Goal: Information Seeking & Learning: Check status

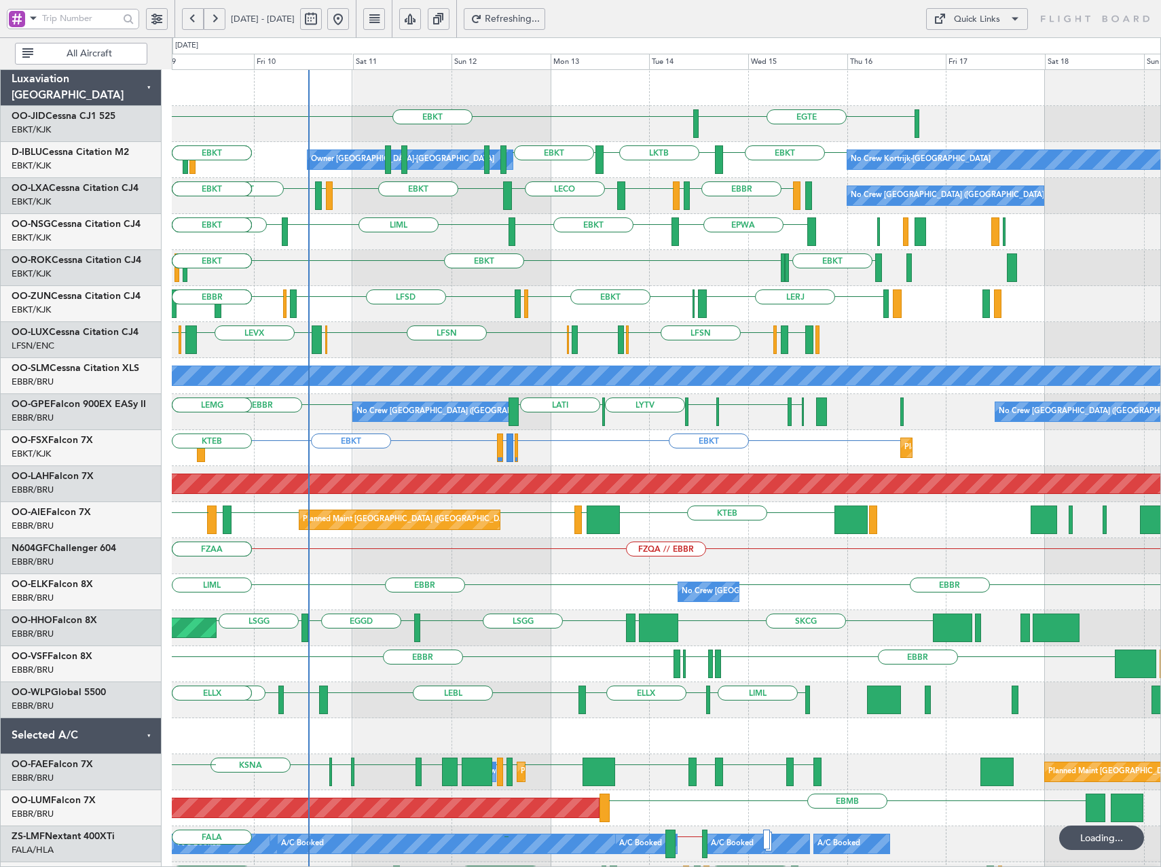
click at [483, 294] on div "EBKT [GEOGRAPHIC_DATA] Owner [GEOGRAPHIC_DATA]-[GEOGRAPHIC_DATA] No Crew Kortri…" at bounding box center [666, 556] width 989 height 972
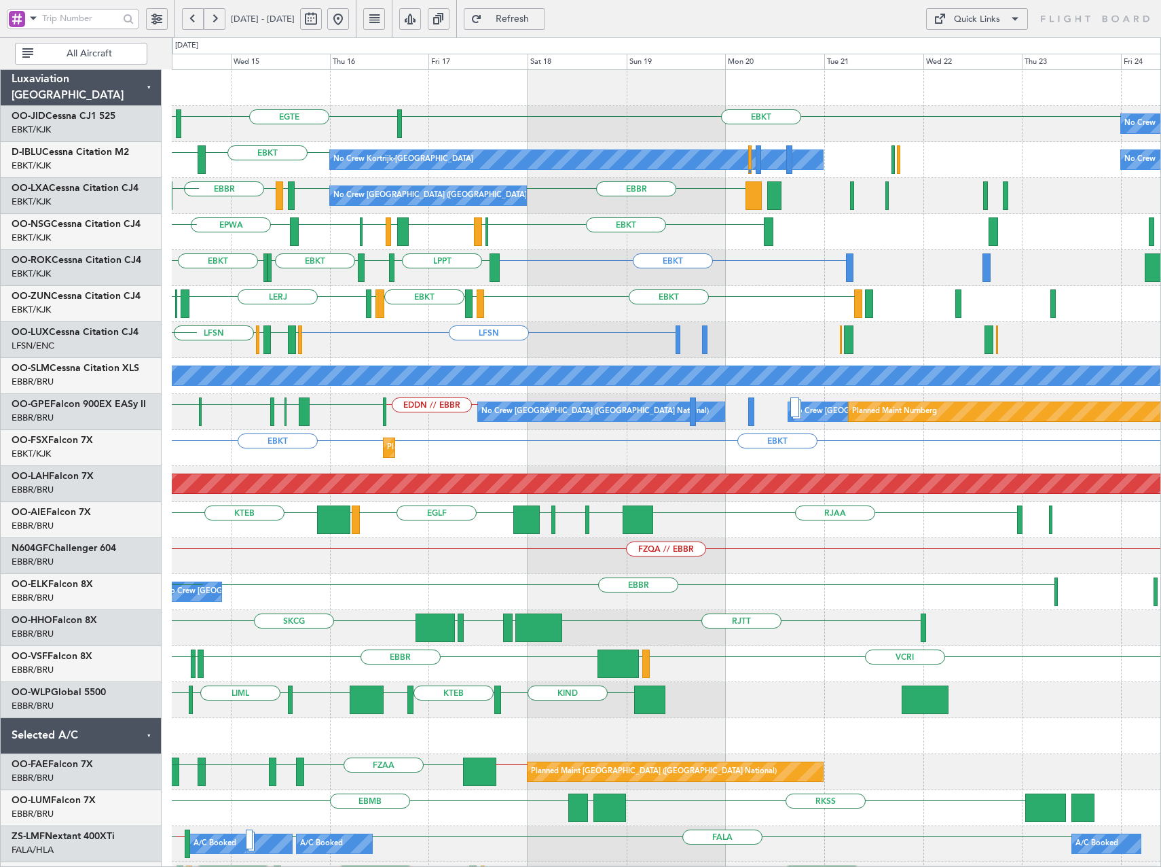
click at [0, 395] on html "[DATE] - [DATE] Refresh Quick Links All Aircraft EBKT EBKT [GEOGRAPHIC_DATA] No…" at bounding box center [580, 433] width 1161 height 867
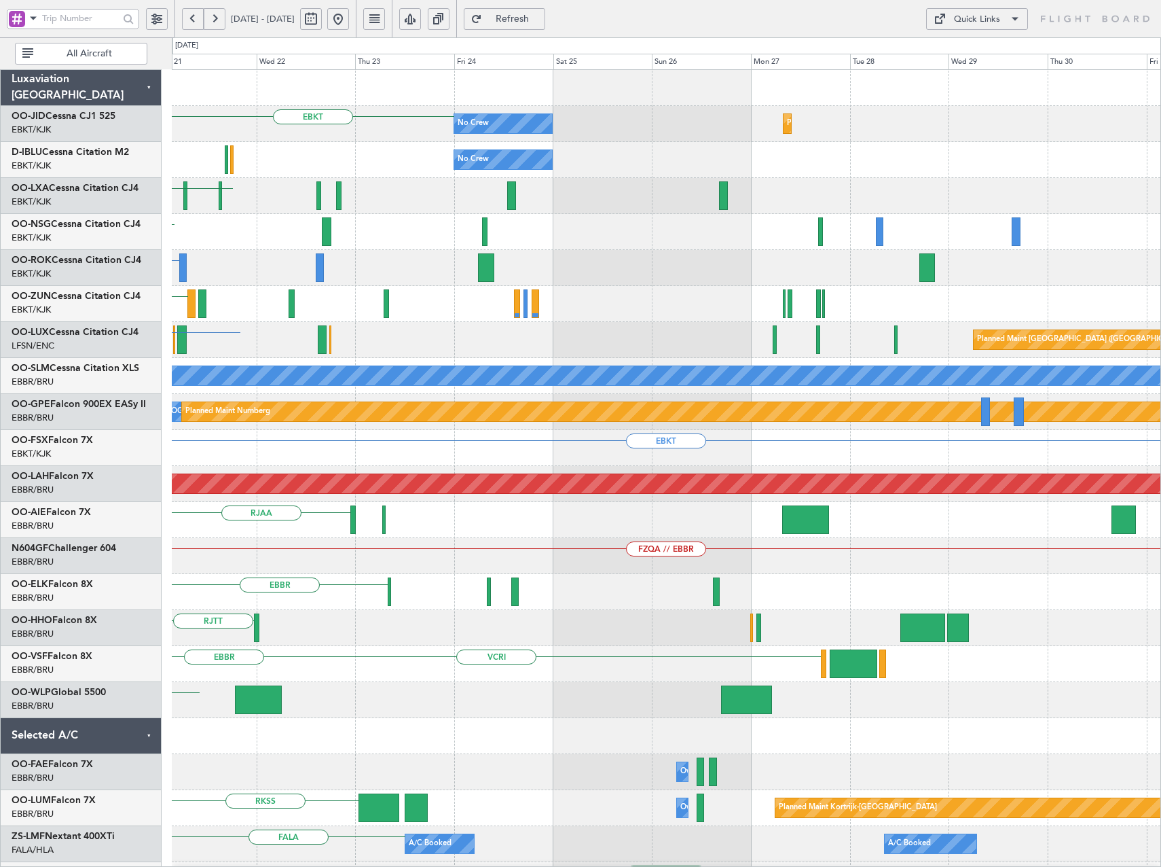
click at [0, 399] on html "[DATE] - [DATE] Refresh Quick Links All Aircraft EBKT No Crew Planned Maint [GE…" at bounding box center [580, 433] width 1161 height 867
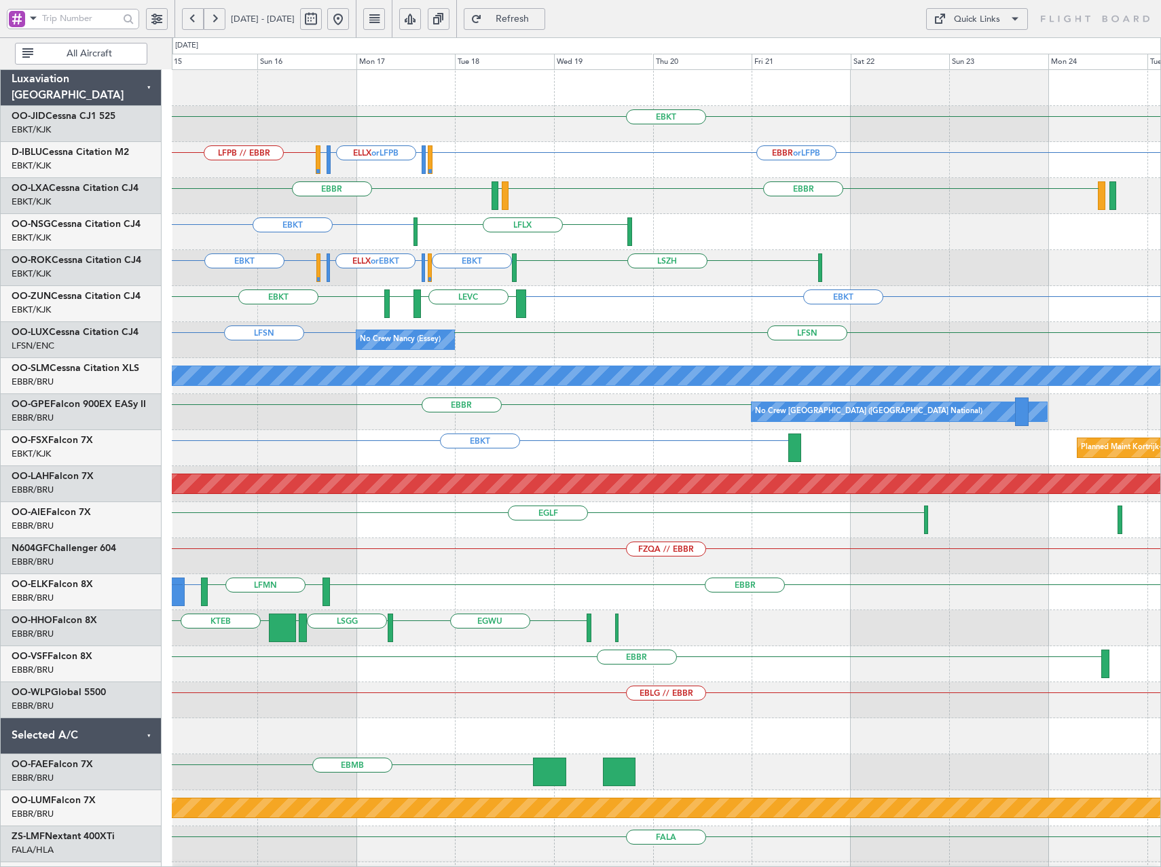
click at [329, 603] on div "EBKT LFPB // EBBR EBBR or LFPB LSGG or LFPB ELLX or LFPB LSGG or LFPB Planned M…" at bounding box center [666, 520] width 989 height 900
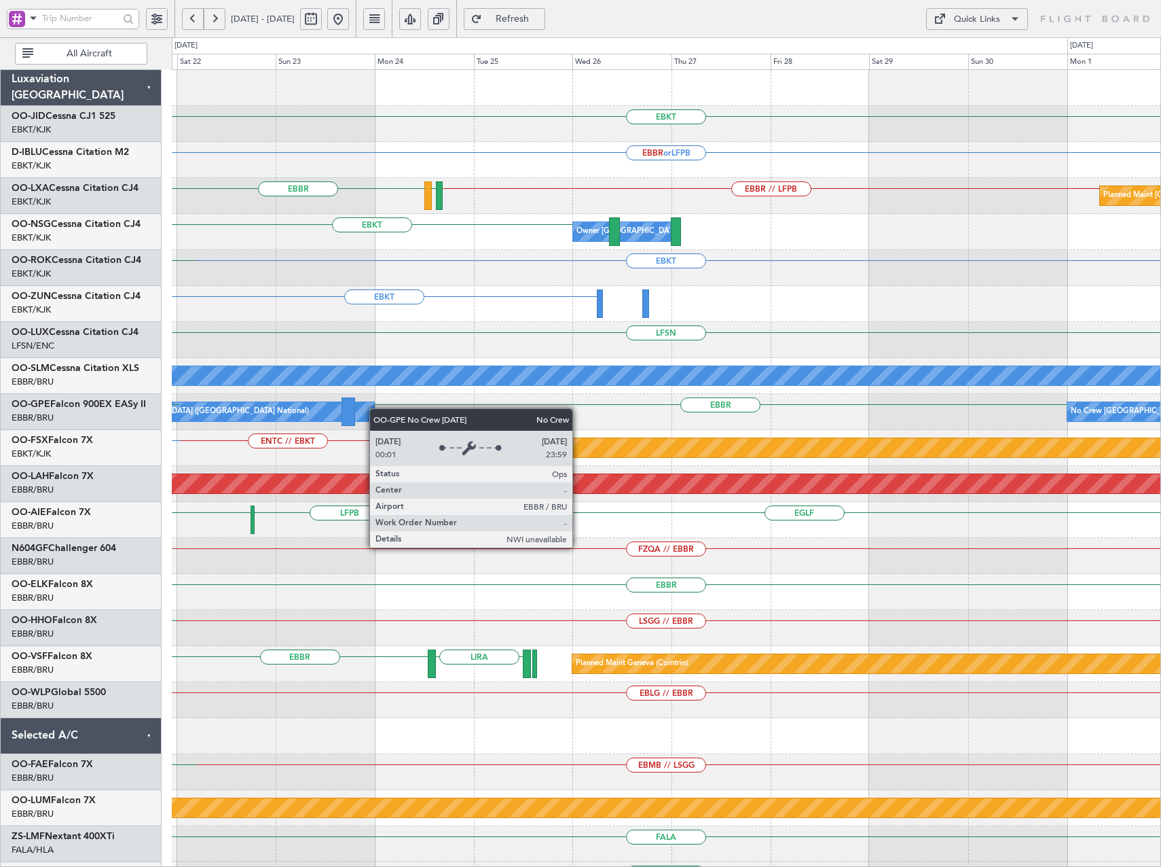
click at [358, 408] on div "EBKT EBBR or LFPB [GEOGRAPHIC_DATA] EBBR // LFPB LFTH Planned Maint [GEOGRAPHIC…" at bounding box center [666, 520] width 989 height 900
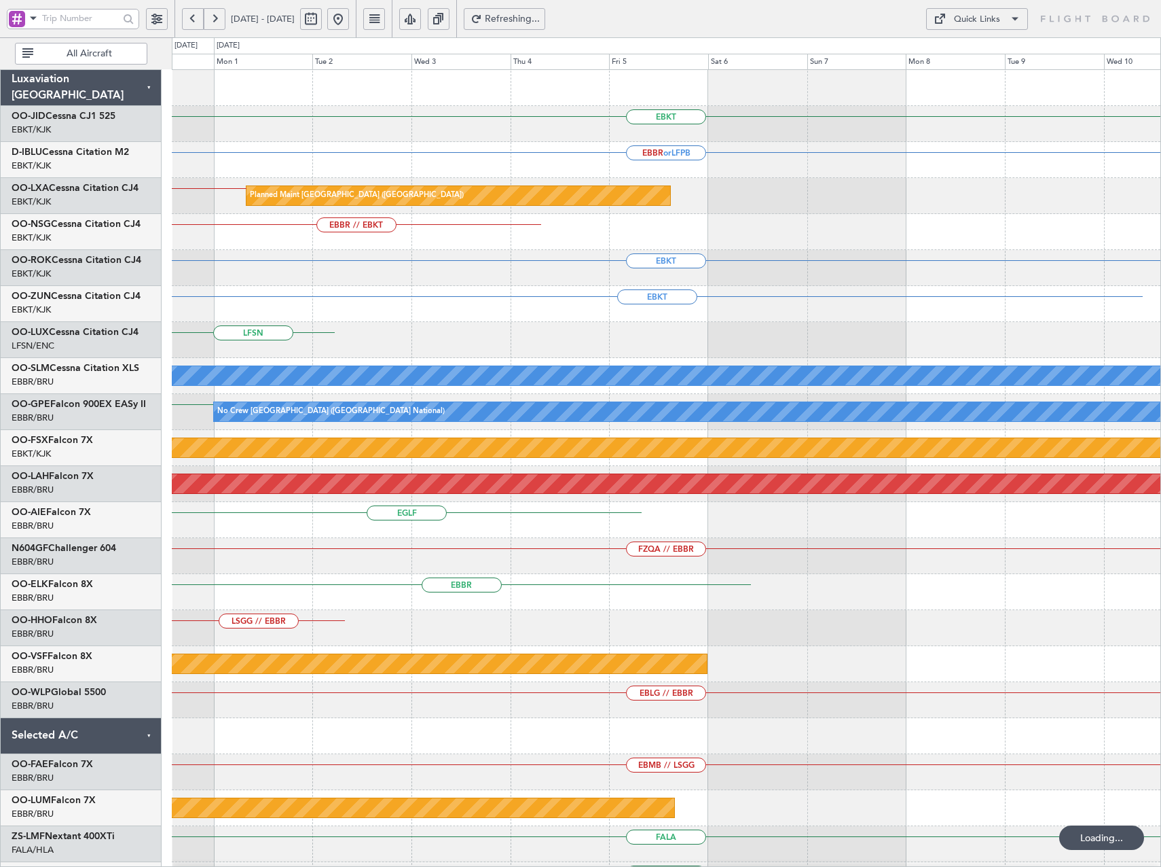
click at [75, 453] on div "EBKT EBBR or LFPB Planned Maint [GEOGRAPHIC_DATA] ([GEOGRAPHIC_DATA]) EBBR // L…" at bounding box center [580, 451] width 1161 height 829
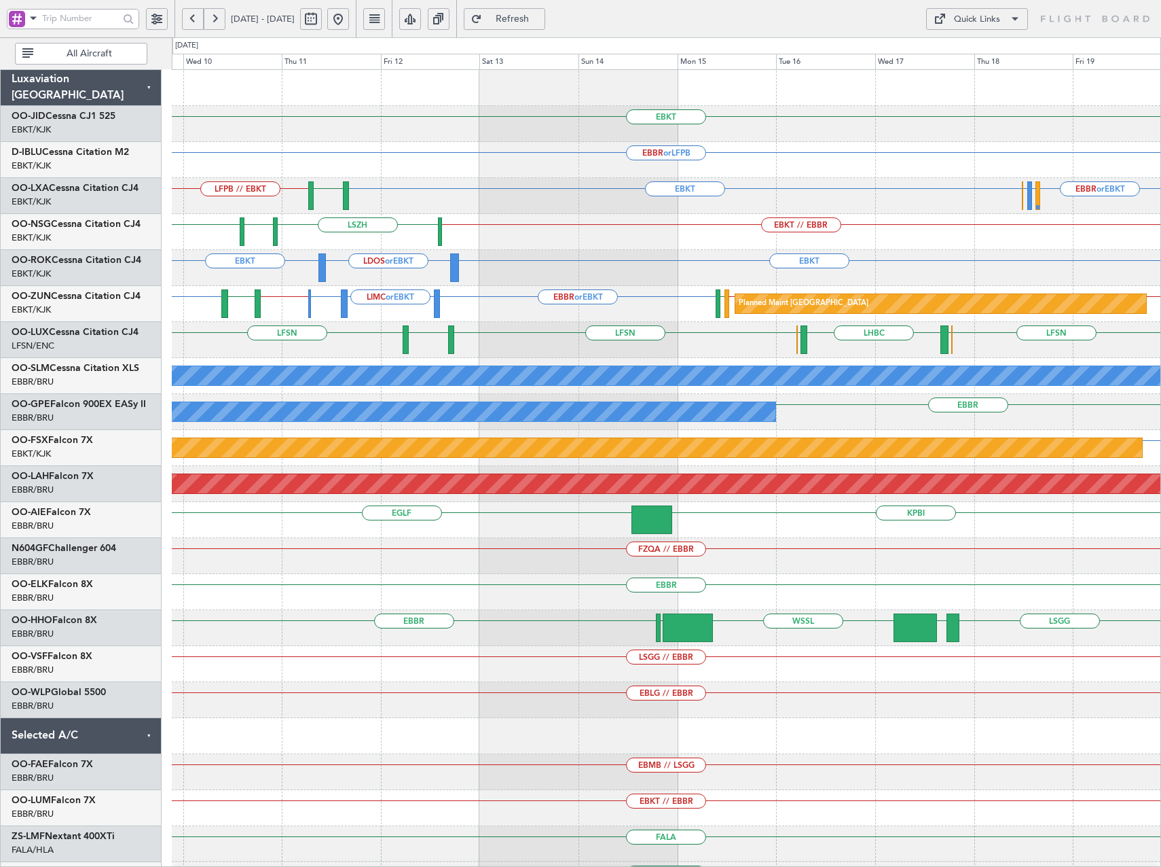
click at [349, 22] on button at bounding box center [338, 19] width 22 height 22
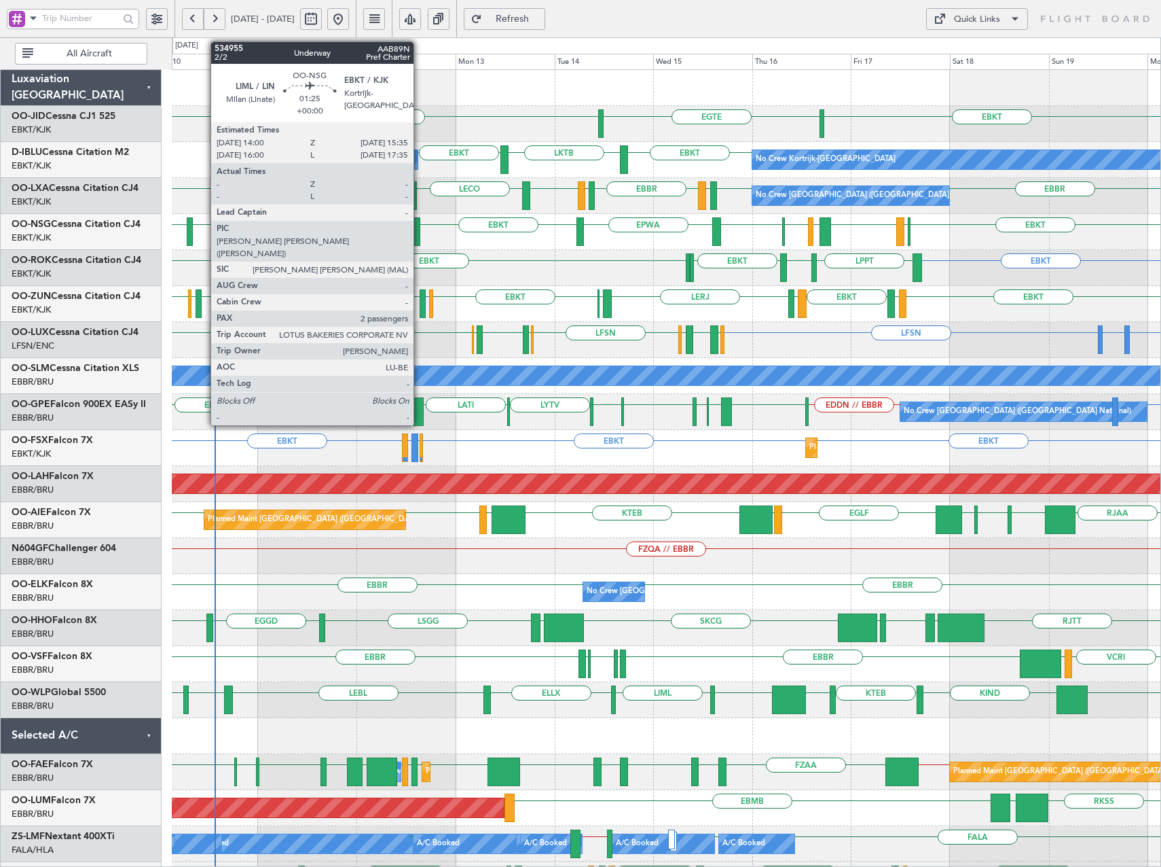
click at [424, 313] on div "EBKT EBKT [GEOGRAPHIC_DATA] EBKT LKTB EBKT Owner [GEOGRAPHIC_DATA]-[GEOGRAPHIC_…" at bounding box center [666, 574] width 989 height 1008
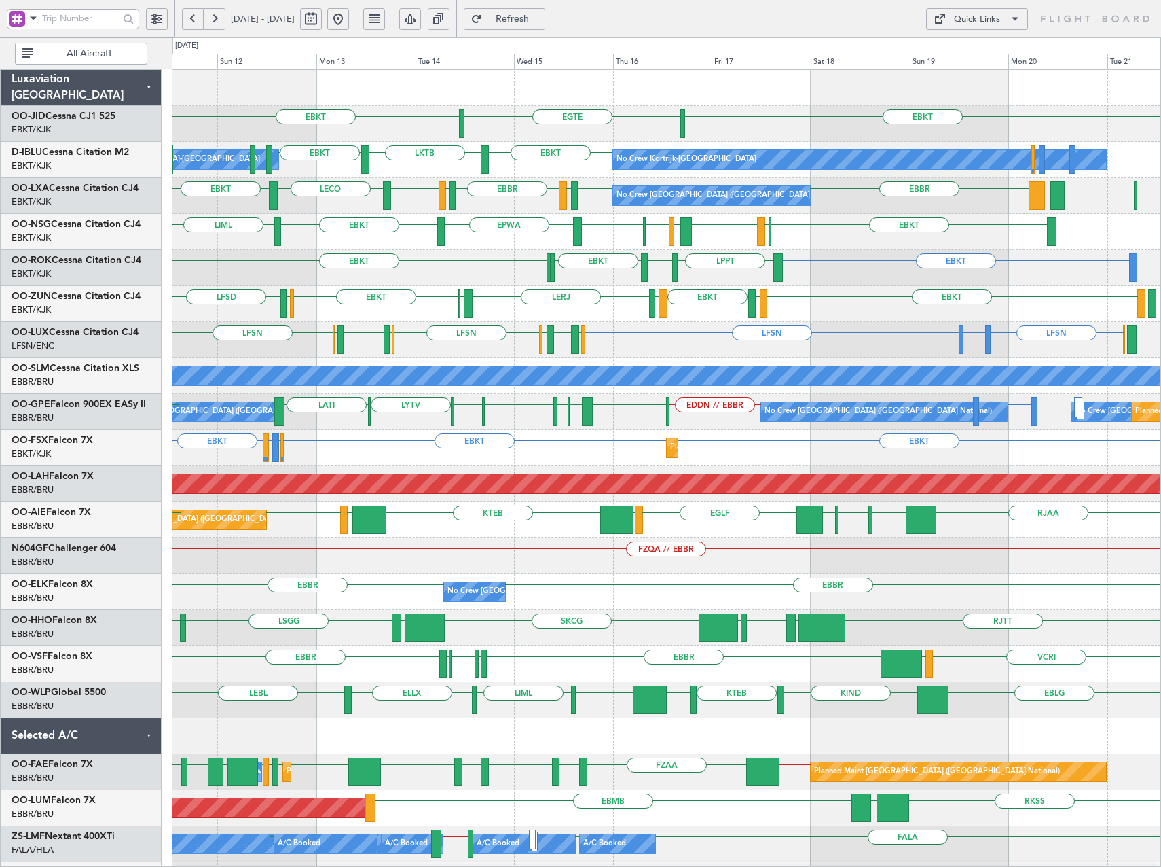
click at [492, 300] on div "EBKT EBKT [GEOGRAPHIC_DATA] No Crew Owner [GEOGRAPHIC_DATA]-[GEOGRAPHIC_DATA] N…" at bounding box center [666, 574] width 989 height 1008
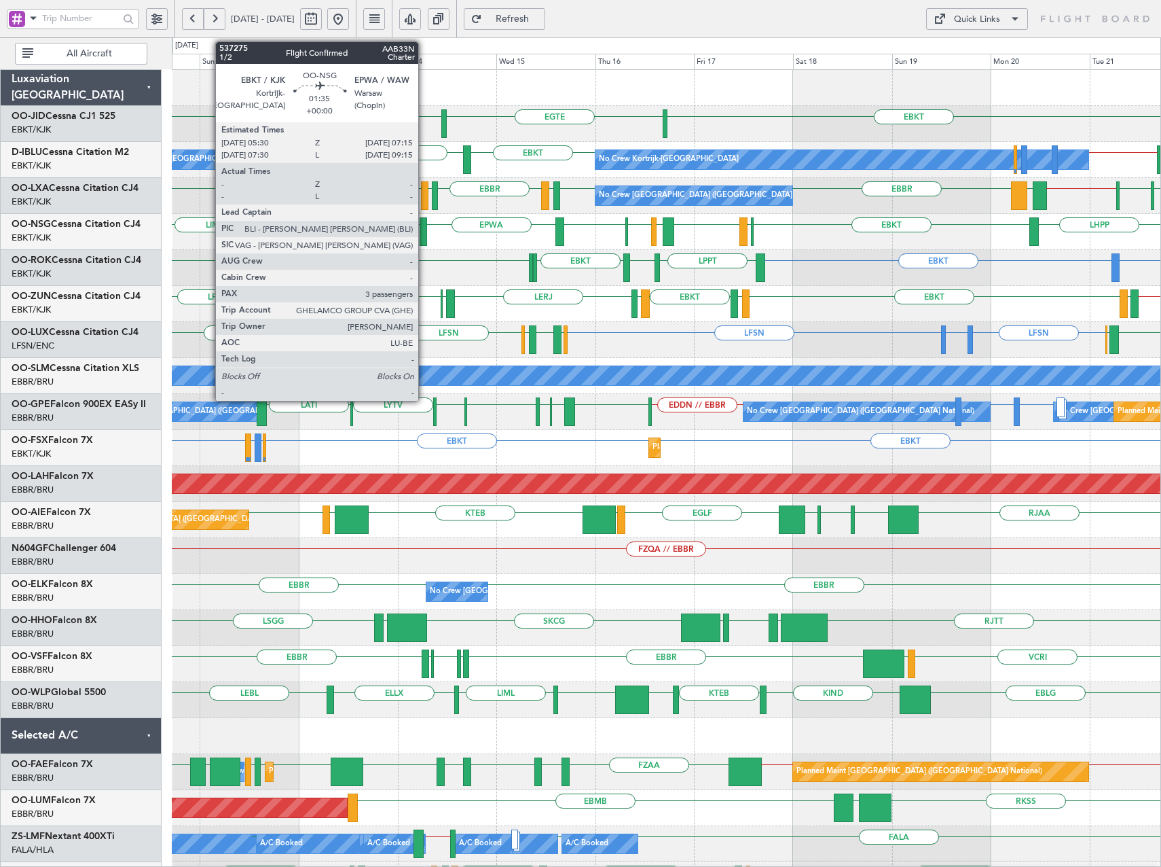
click at [425, 231] on div at bounding box center [423, 231] width 7 height 29
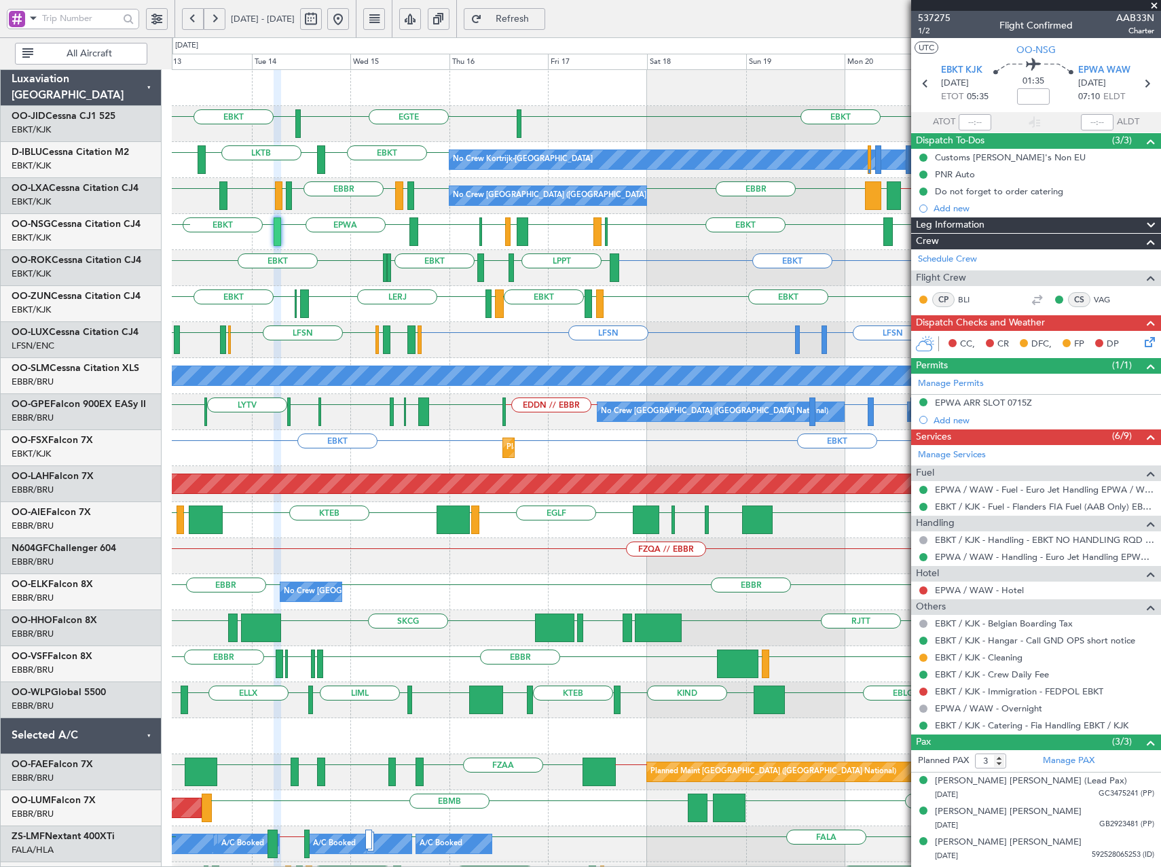
click at [490, 253] on div "EBKT EBKT [GEOGRAPHIC_DATA] No Crew LFPB EBKT // EBBR EBKT LKTB EBKT No Crew Ko…" at bounding box center [666, 574] width 989 height 1008
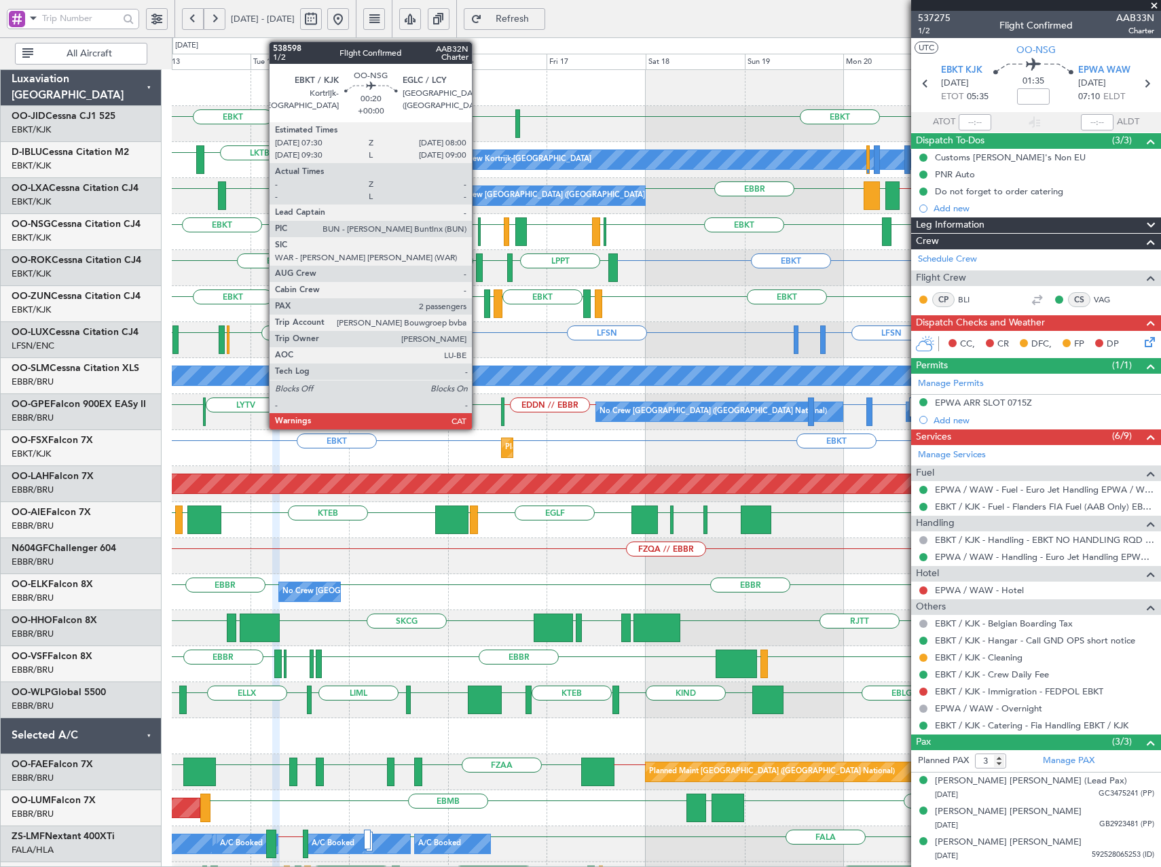
click at [478, 232] on div at bounding box center [479, 231] width 3 height 29
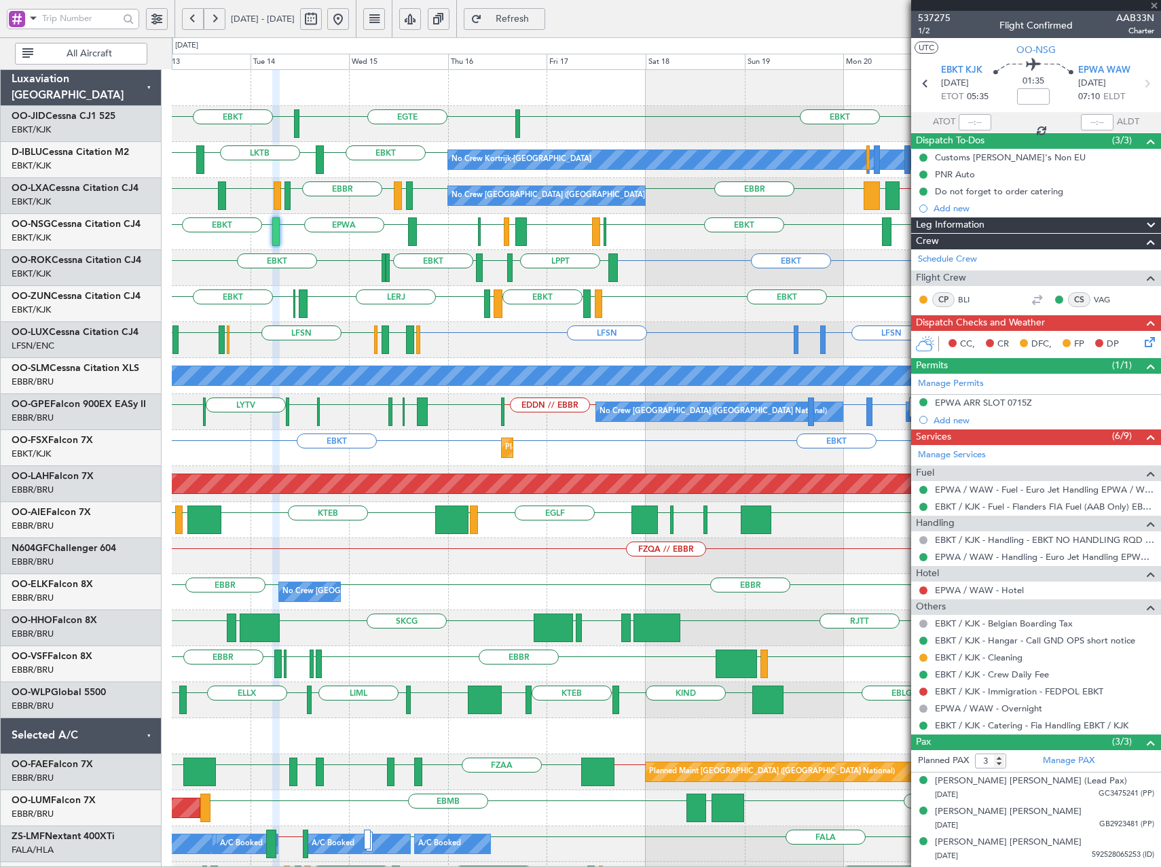
type input "2"
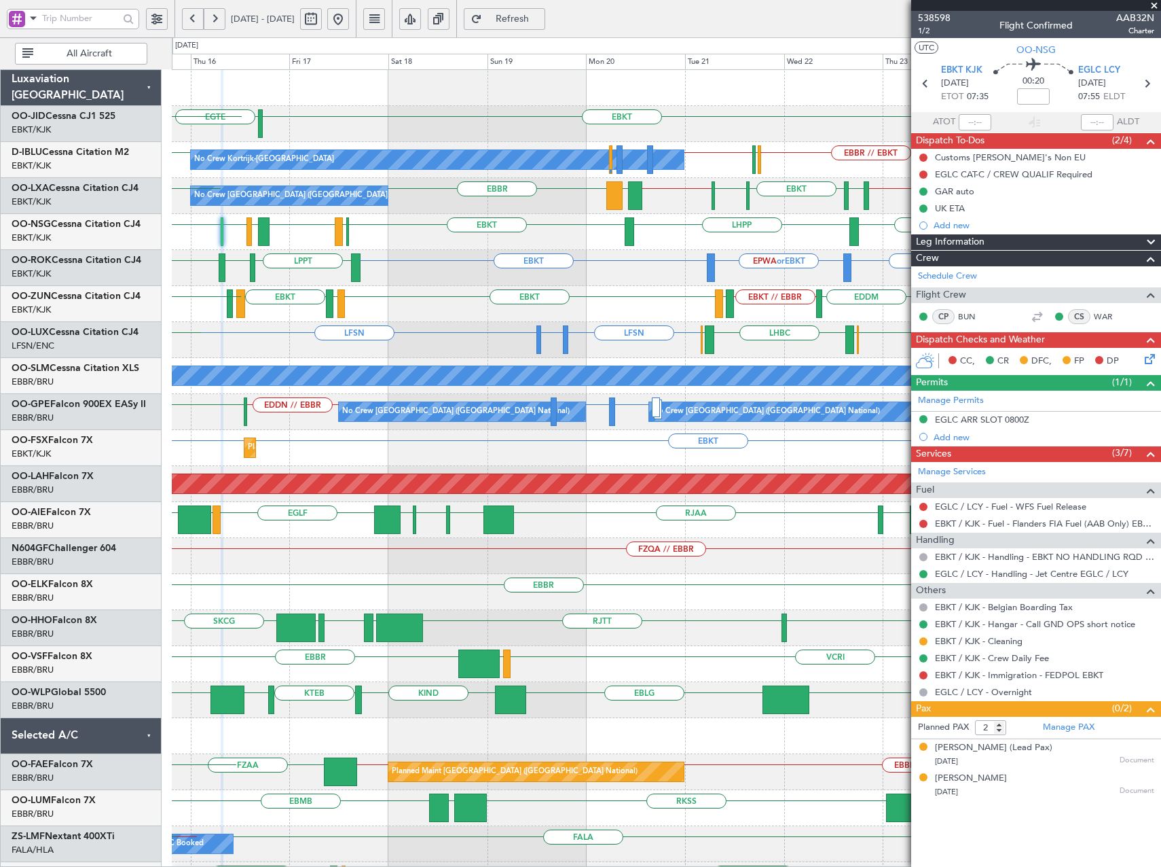
click at [543, 273] on div "EBKT [GEOGRAPHIC_DATA] No Crew Planned Maint [GEOGRAPHIC_DATA]-[GEOGRAPHIC_DATA…" at bounding box center [666, 574] width 989 height 1008
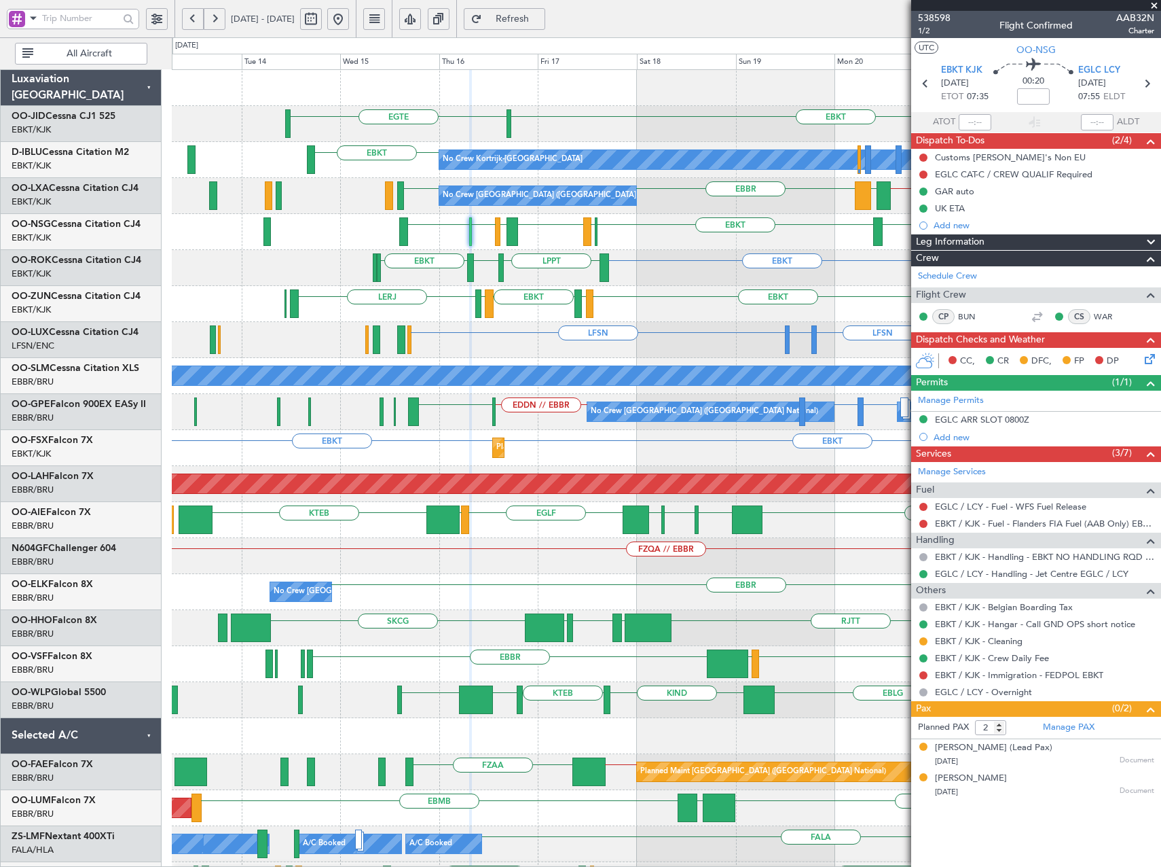
click at [541, 312] on div "EBKT [GEOGRAPHIC_DATA] No Crew EBKT No Crew Kortrijk-[GEOGRAPHIC_DATA] EBBR // …" at bounding box center [666, 574] width 989 height 1008
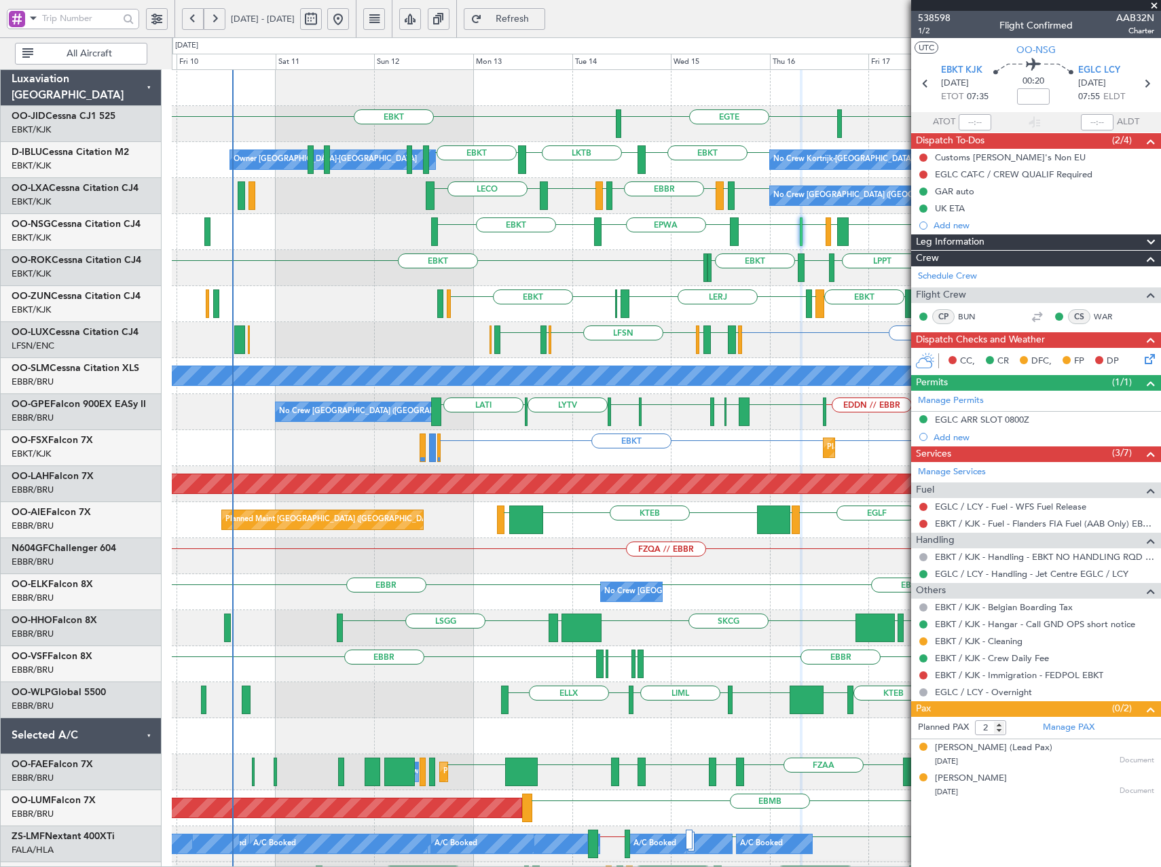
click at [708, 308] on div "EBKT EBKT [GEOGRAPHIC_DATA] No Crew Kortrijk-[GEOGRAPHIC_DATA] EBKT LKTB EBKT O…" at bounding box center [666, 574] width 989 height 1008
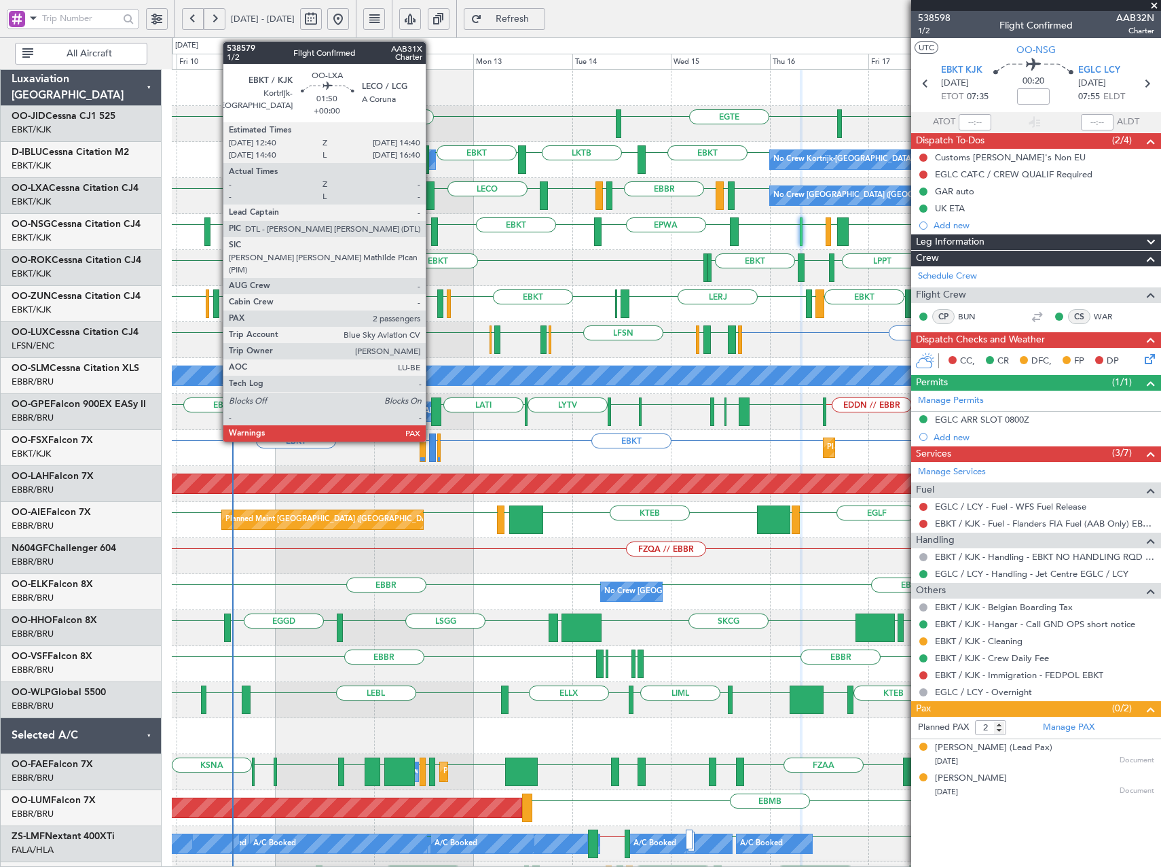
click at [432, 198] on div at bounding box center [430, 195] width 9 height 29
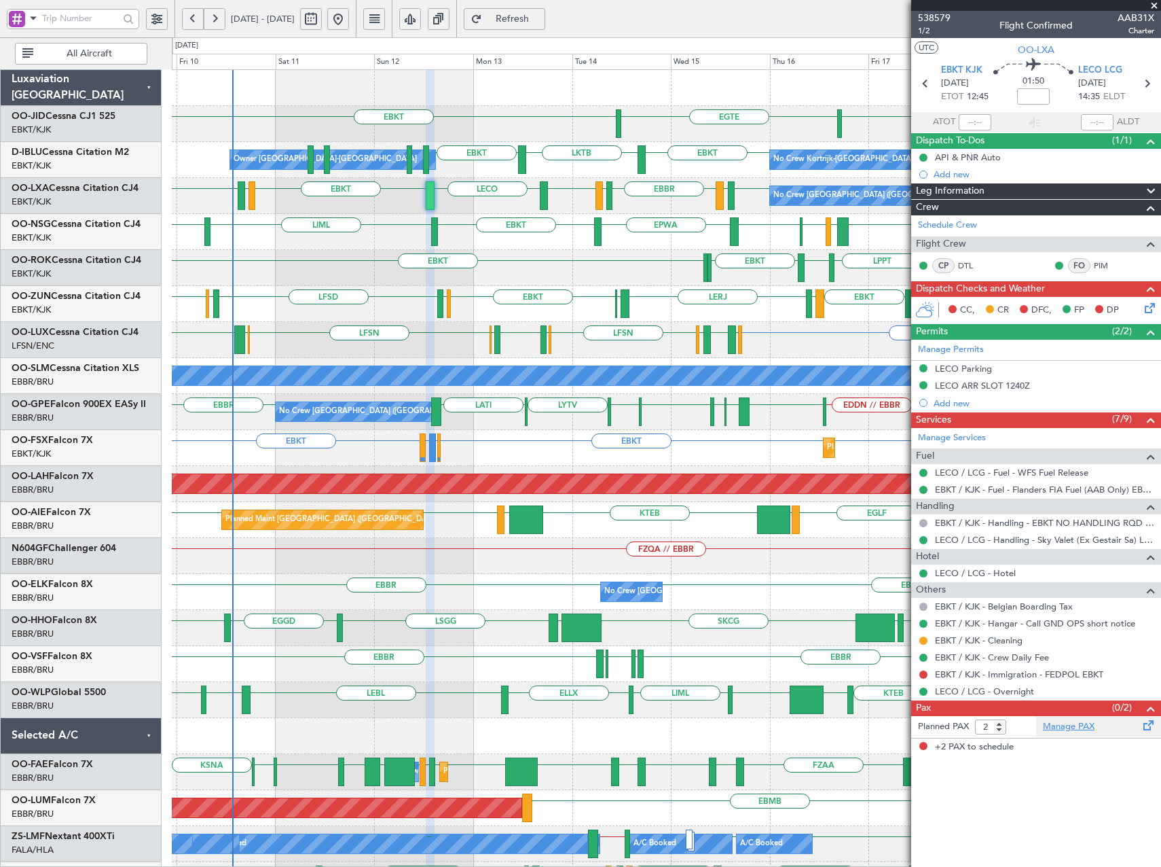
click at [1057, 725] on link "Manage PAX" at bounding box center [1069, 727] width 52 height 14
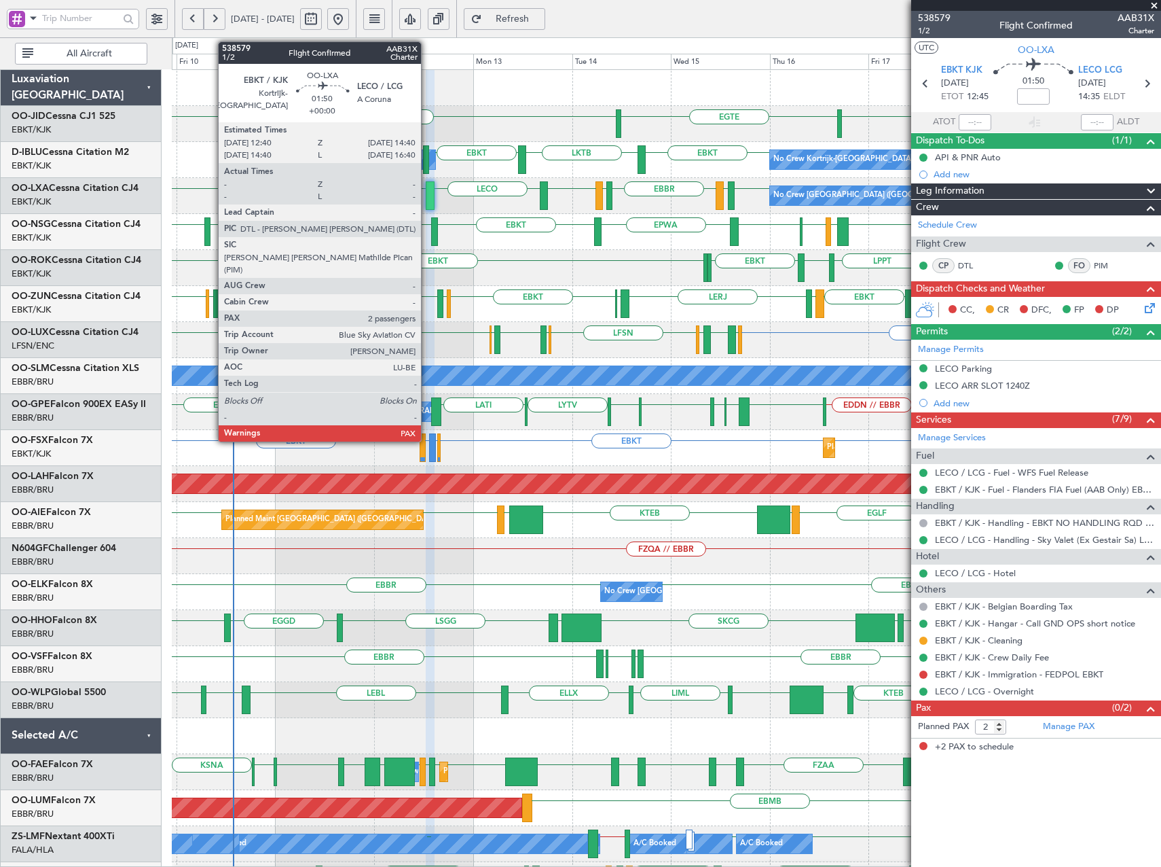
click at [427, 192] on div at bounding box center [430, 195] width 9 height 29
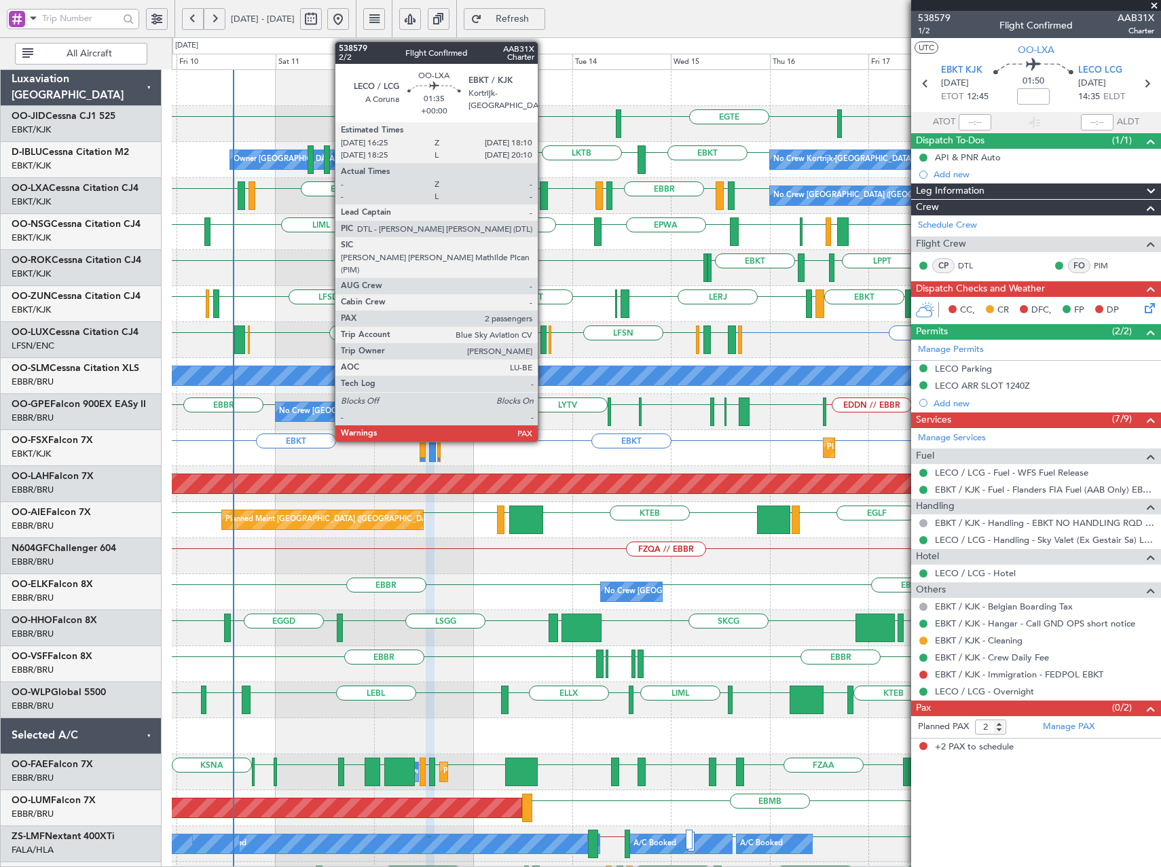
click at [544, 200] on div at bounding box center [543, 195] width 7 height 29
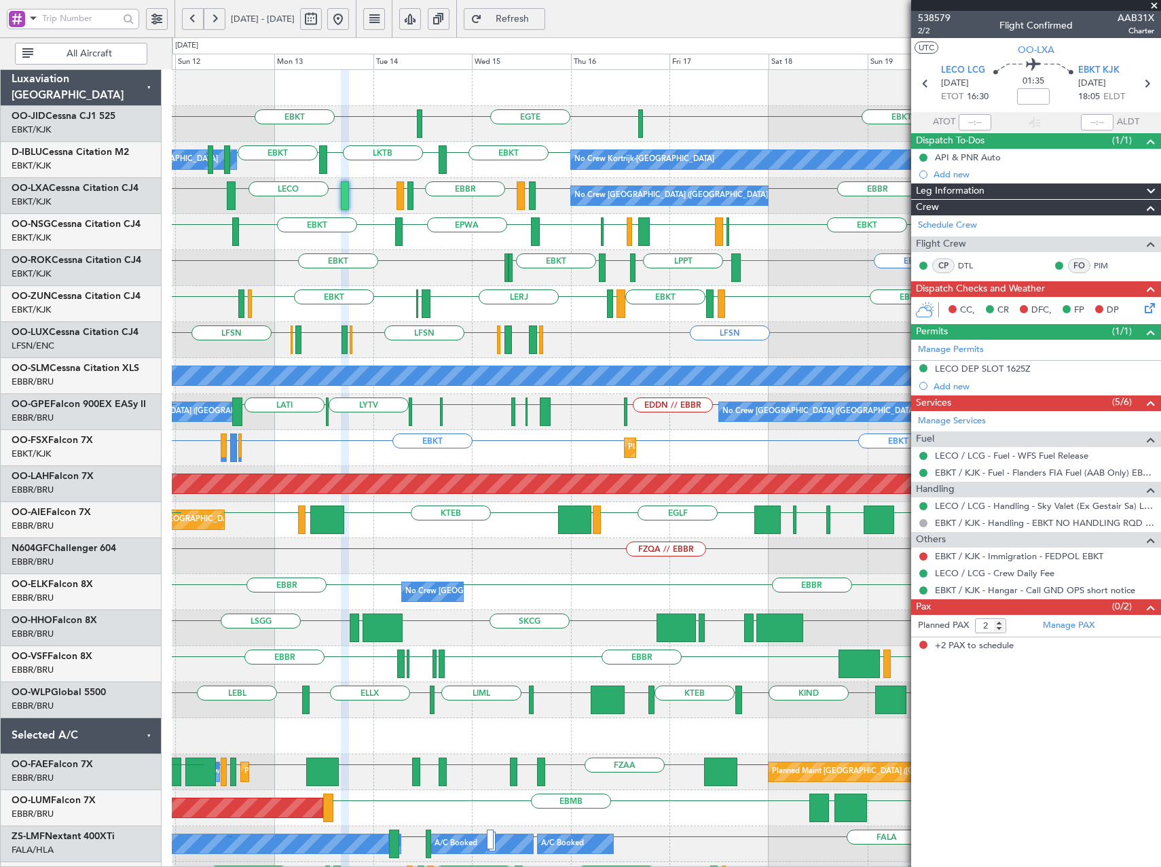
click at [543, 318] on div "EBKT [PERSON_NAME] LERJ EBOS EBKT EGGW LFSD EBKT LFMD [GEOGRAPHIC_DATA] EBKT" at bounding box center [666, 304] width 989 height 36
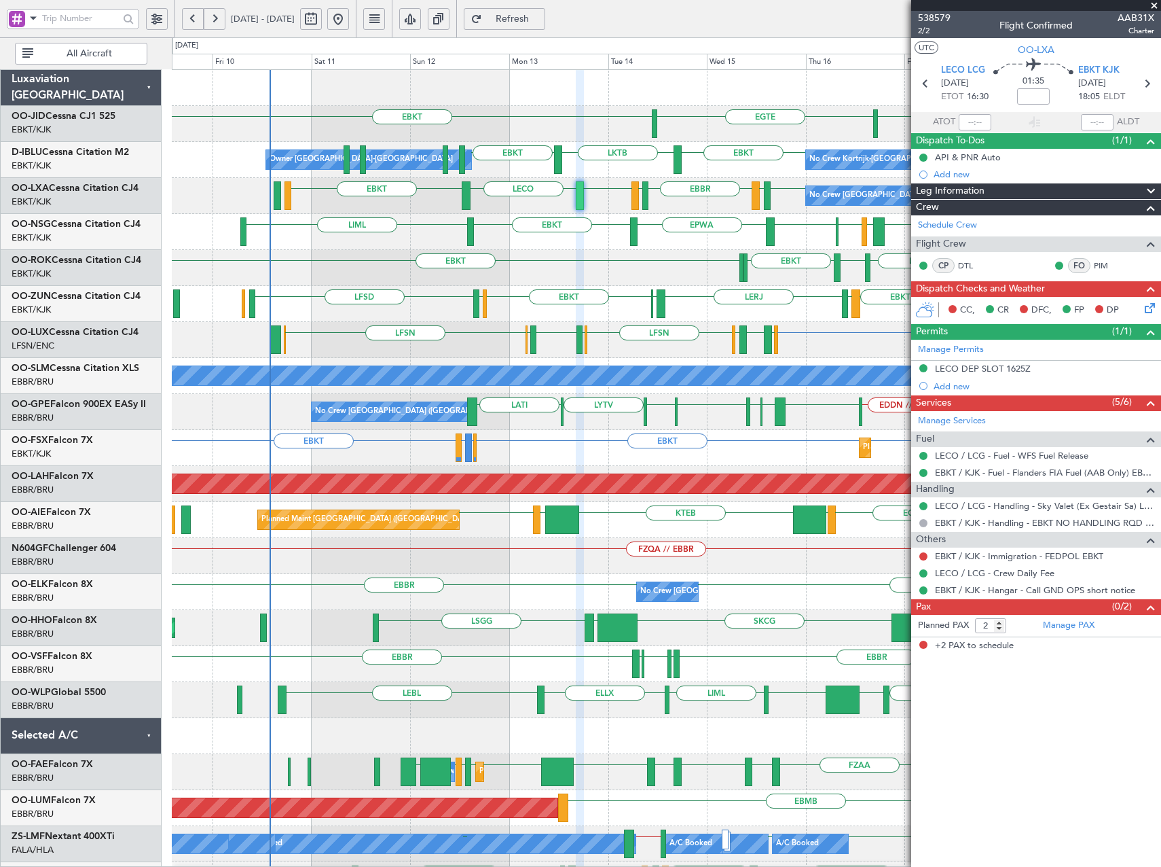
click at [564, 277] on div "EBKT [GEOGRAPHIC_DATA] EBKT No Crew Kortrijk-[GEOGRAPHIC_DATA] Owner [GEOGRAPHI…" at bounding box center [666, 574] width 989 height 1008
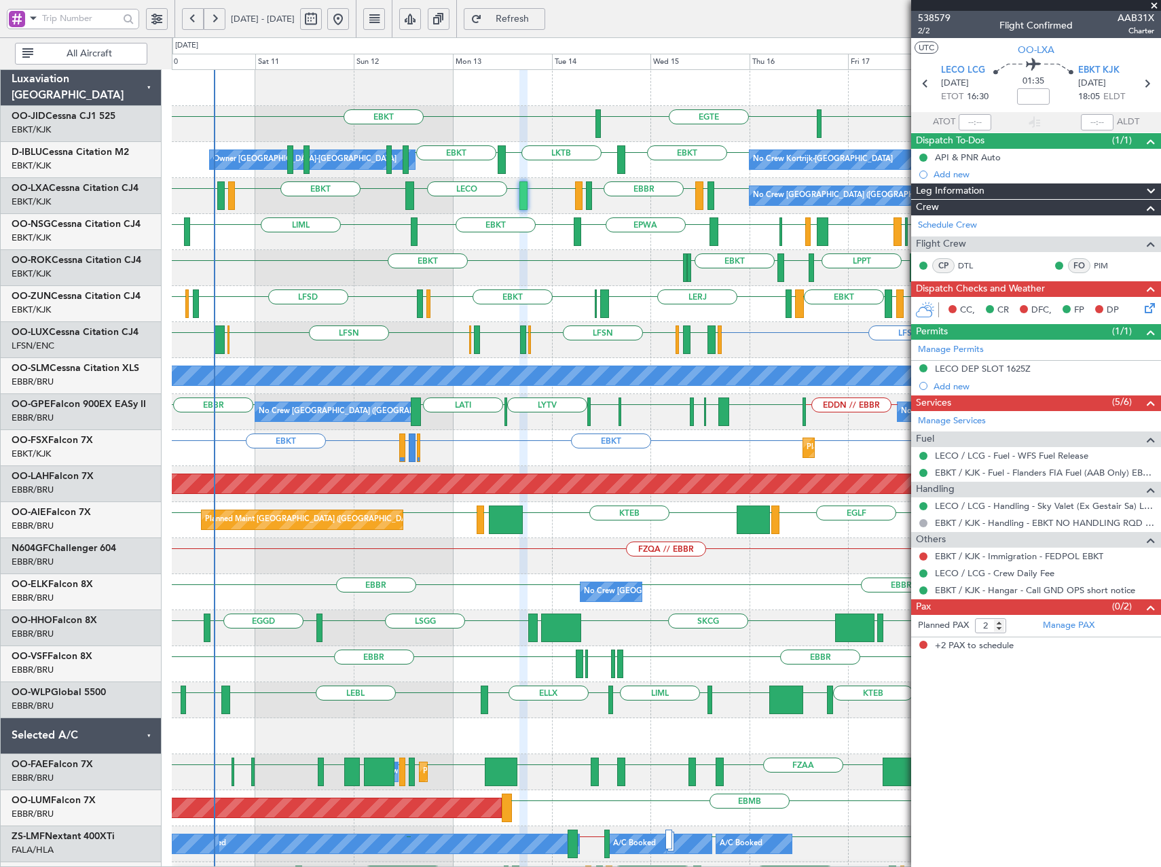
click at [752, 279] on div "EBKT LPPT LERJ EBKT EBKT EBKT" at bounding box center [666, 268] width 989 height 36
click at [541, 20] on span "Refresh" at bounding box center [513, 19] width 56 height 10
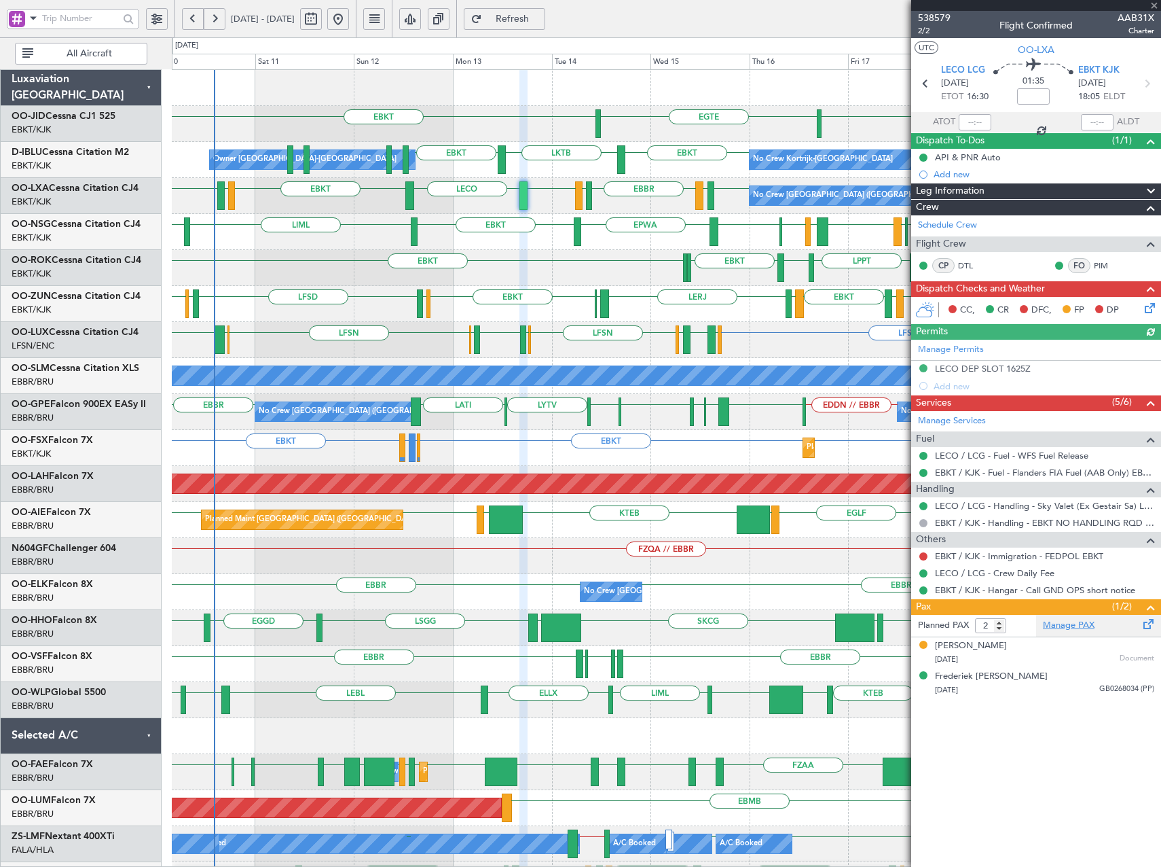
click at [1087, 630] on link "Manage PAX" at bounding box center [1069, 626] width 52 height 14
click at [541, 15] on span "Refresh" at bounding box center [513, 19] width 56 height 10
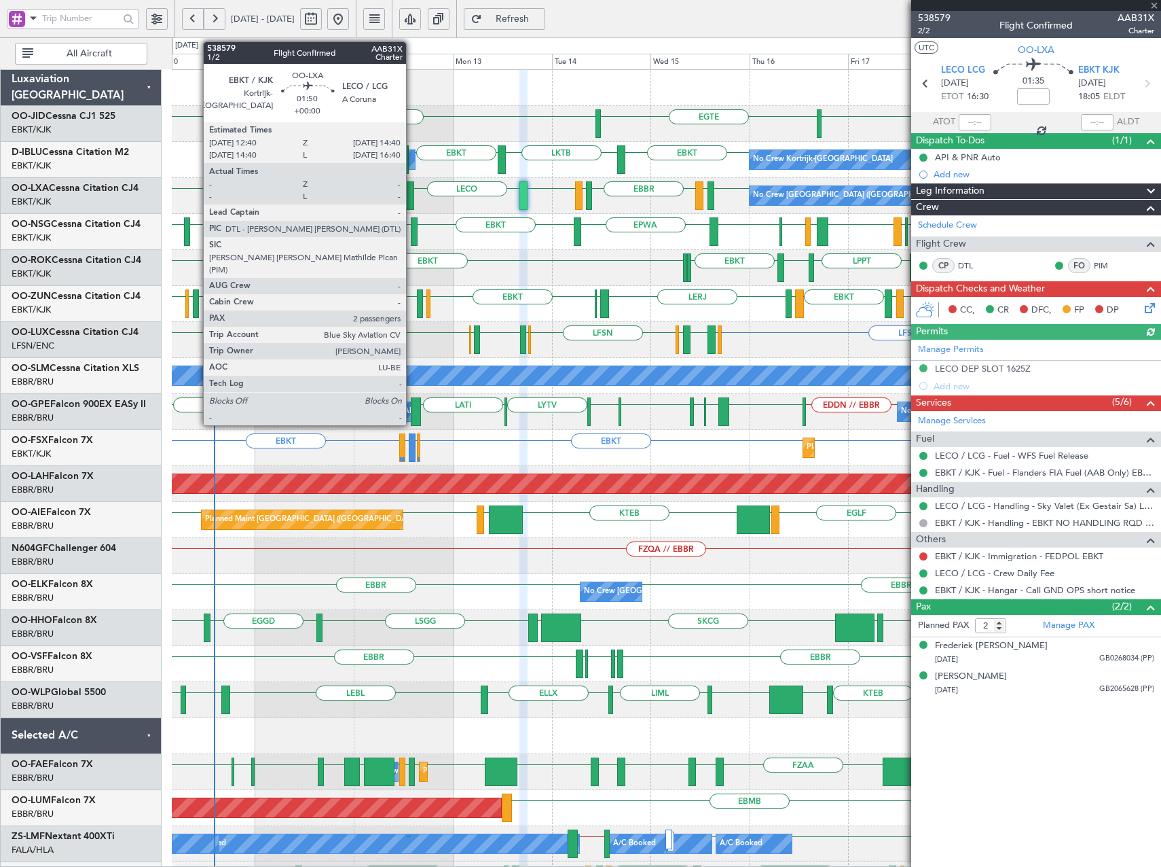
click at [412, 192] on div at bounding box center [409, 195] width 9 height 29
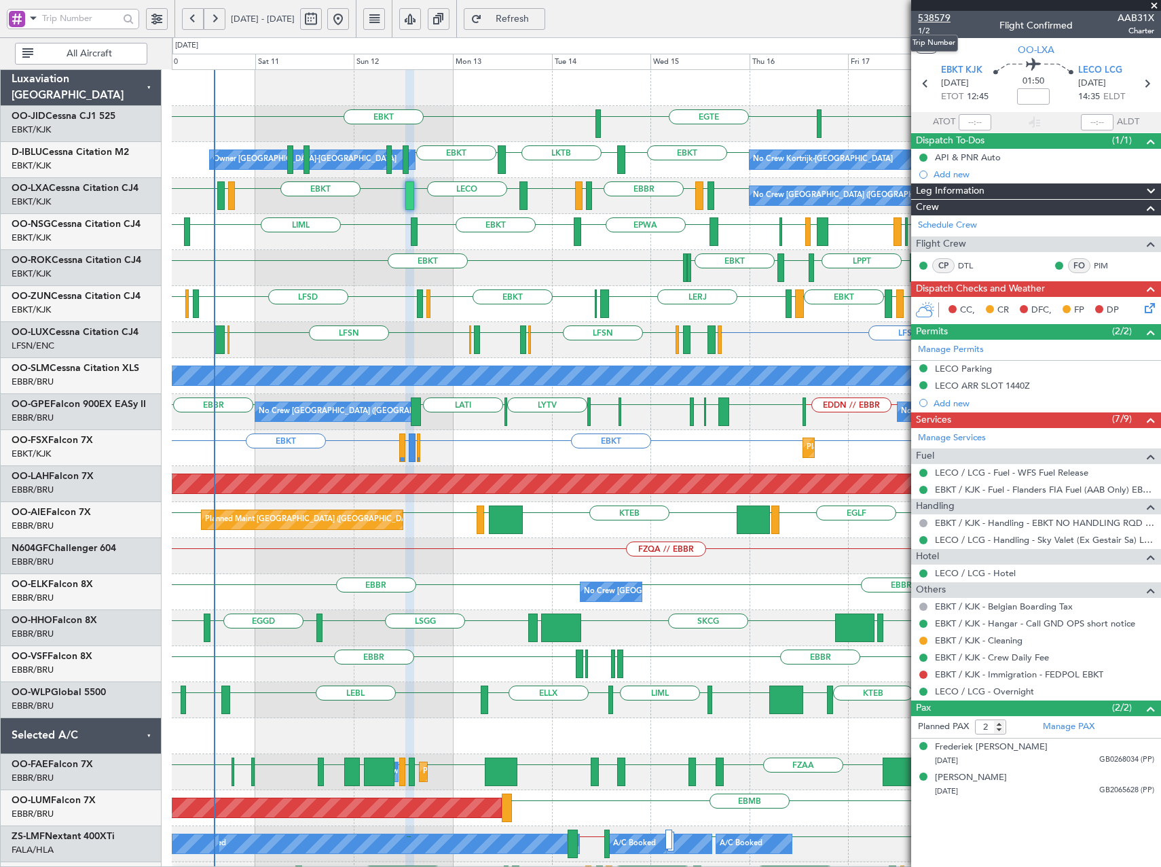
click at [935, 19] on span "538579" at bounding box center [934, 18] width 33 height 14
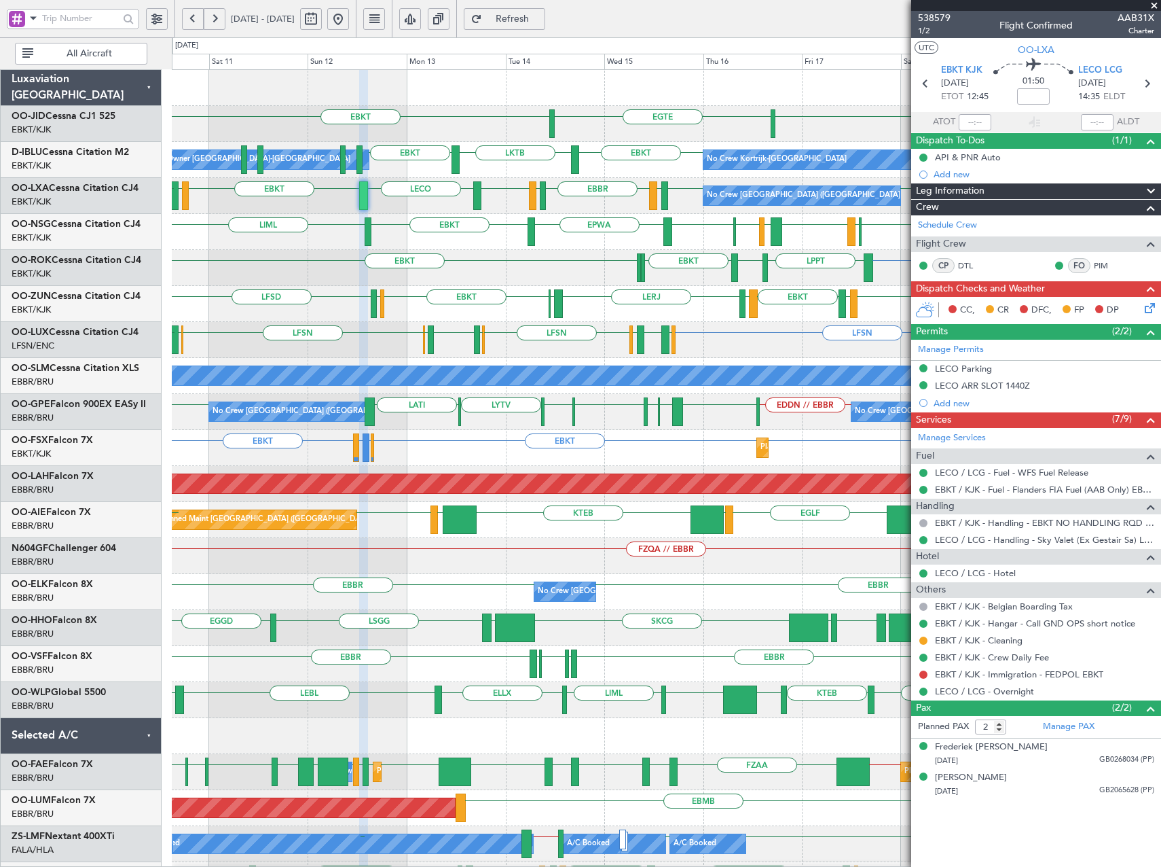
click at [674, 283] on div "EBKT LPPT LERJ EBKT EBKT EBKT" at bounding box center [666, 268] width 989 height 36
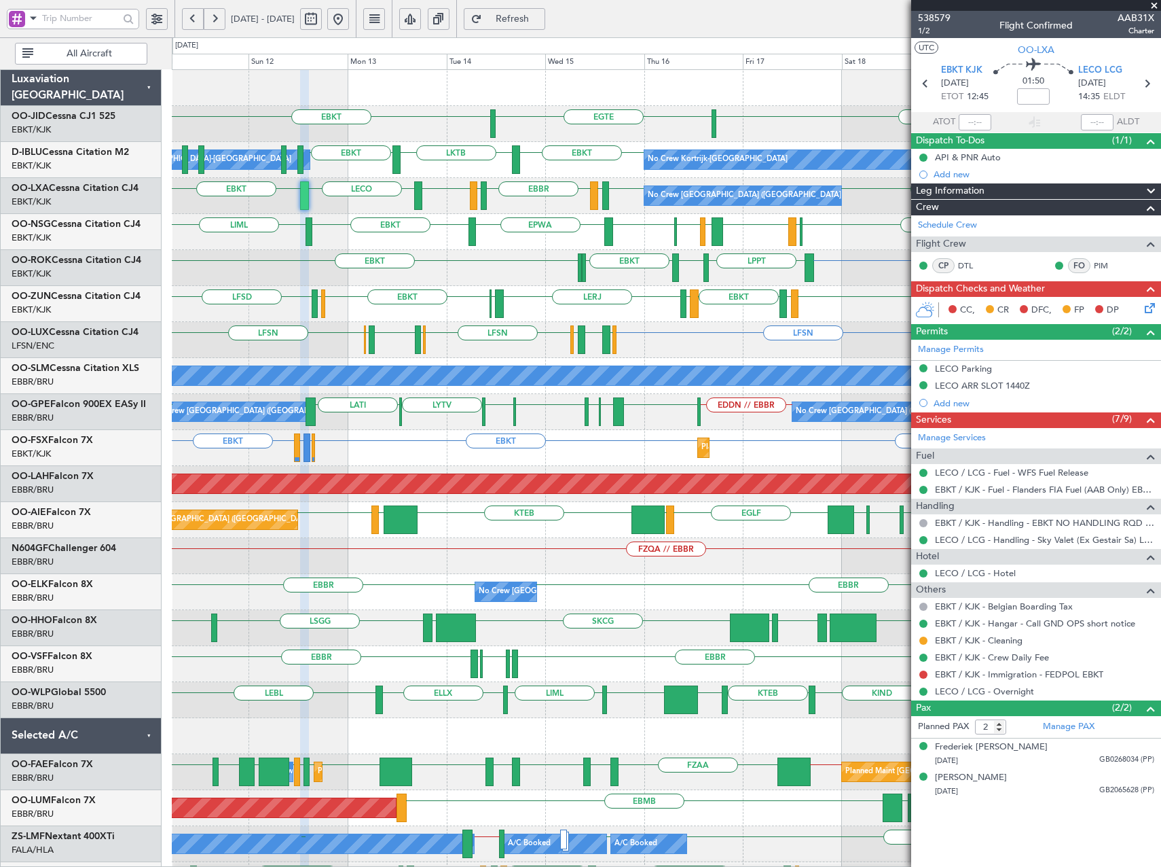
click at [758, 248] on div "LFML EGPH [GEOGRAPHIC_DATA] EBKT EPWA EBKT LIML LHPP EBKT [GEOGRAPHIC_DATA]" at bounding box center [666, 232] width 989 height 36
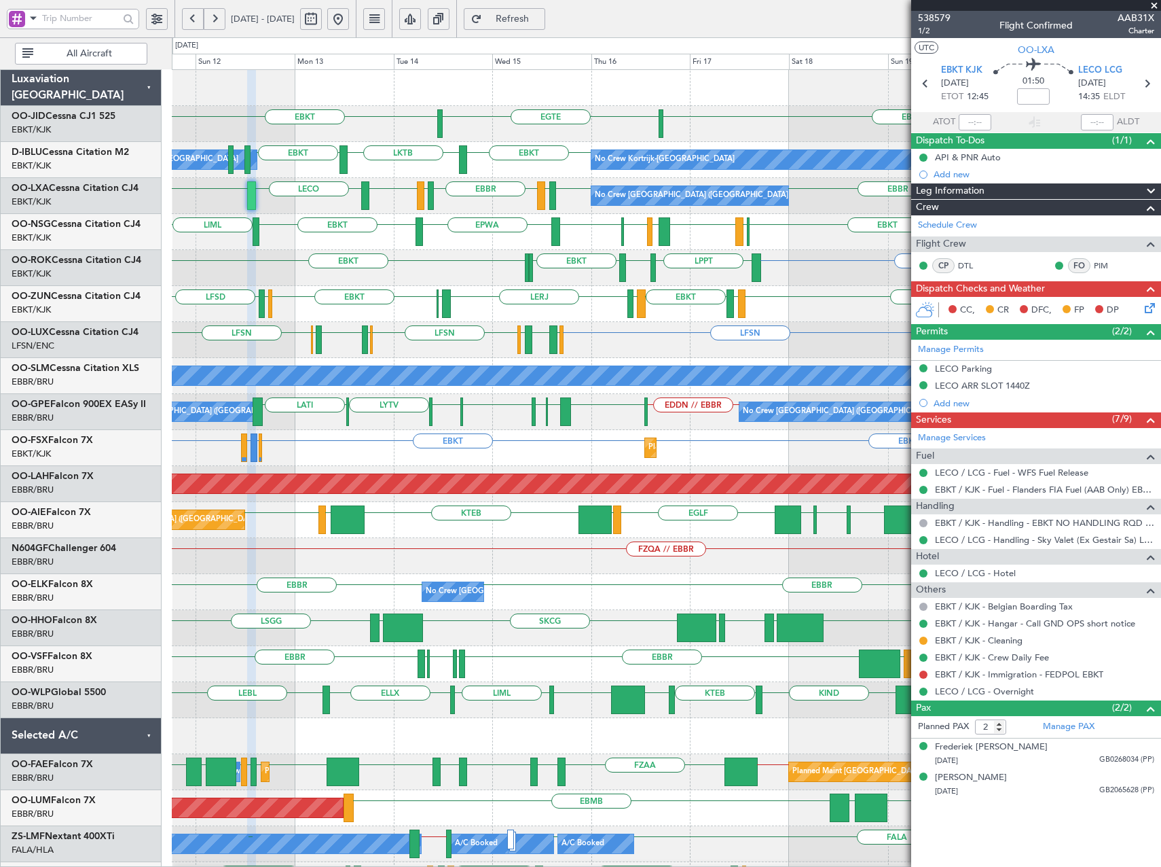
click at [712, 260] on div "EBKT [GEOGRAPHIC_DATA] EBKT No Crew No Crew Kortrijk-[GEOGRAPHIC_DATA] Owner [G…" at bounding box center [666, 574] width 989 height 1008
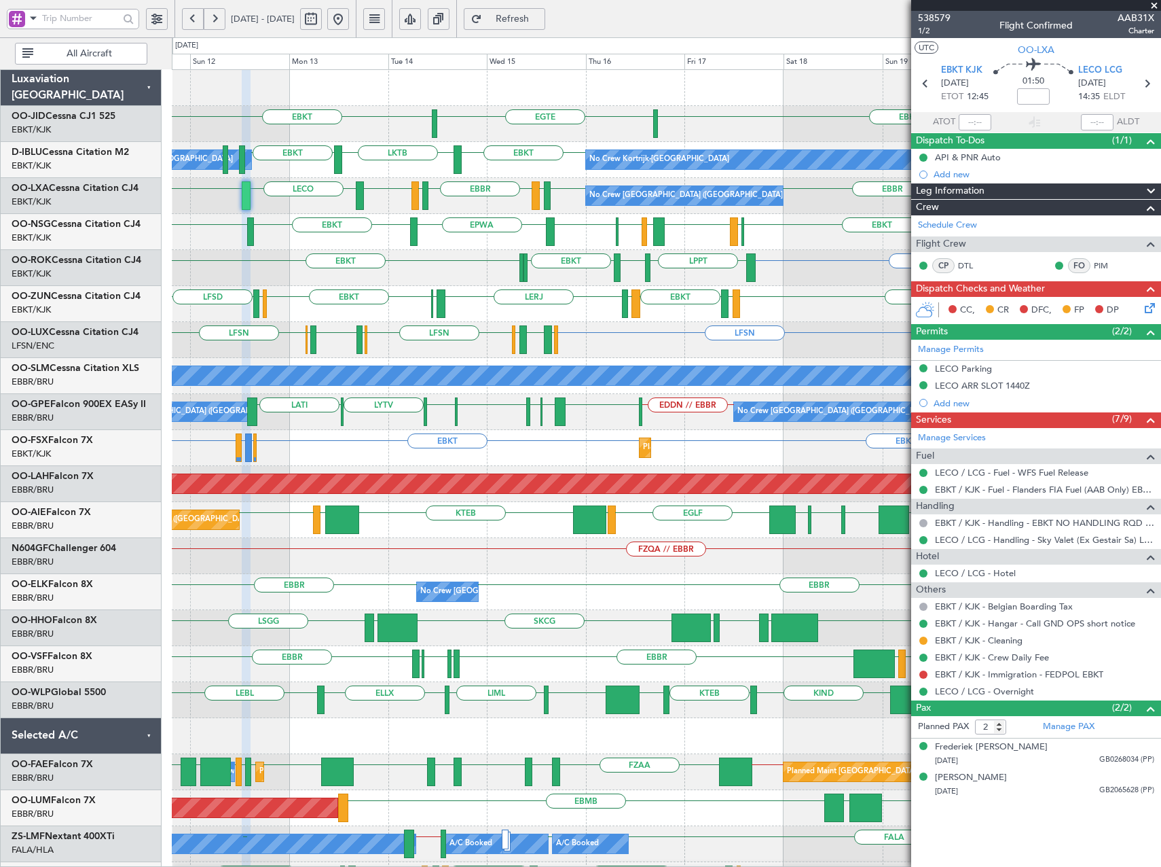
drag, startPoint x: 1157, startPoint y: 7, endPoint x: 1023, endPoint y: 29, distance: 135.4
click at [1157, 7] on span at bounding box center [1155, 6] width 14 height 12
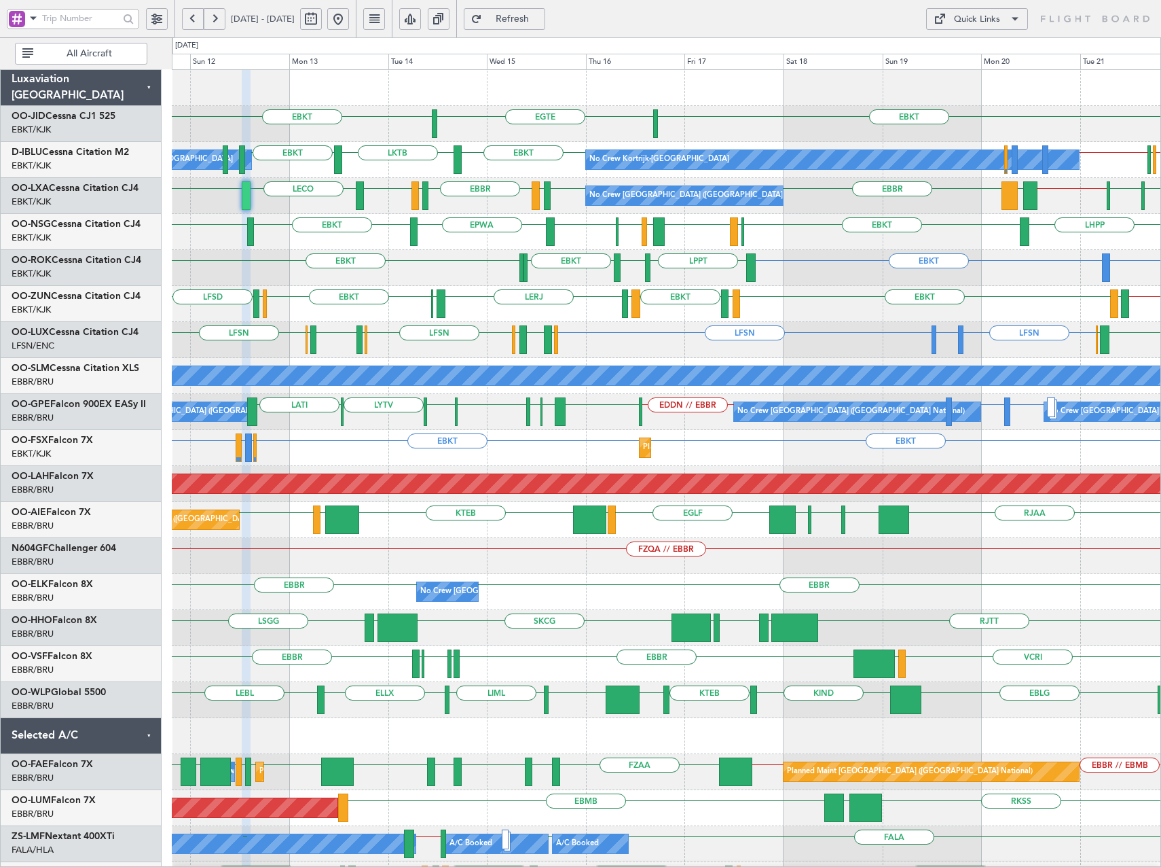
type input "0"
click at [975, 19] on div "Quick Links" at bounding box center [977, 20] width 46 height 14
click at [976, 79] on button "Crew Board" at bounding box center [977, 84] width 102 height 33
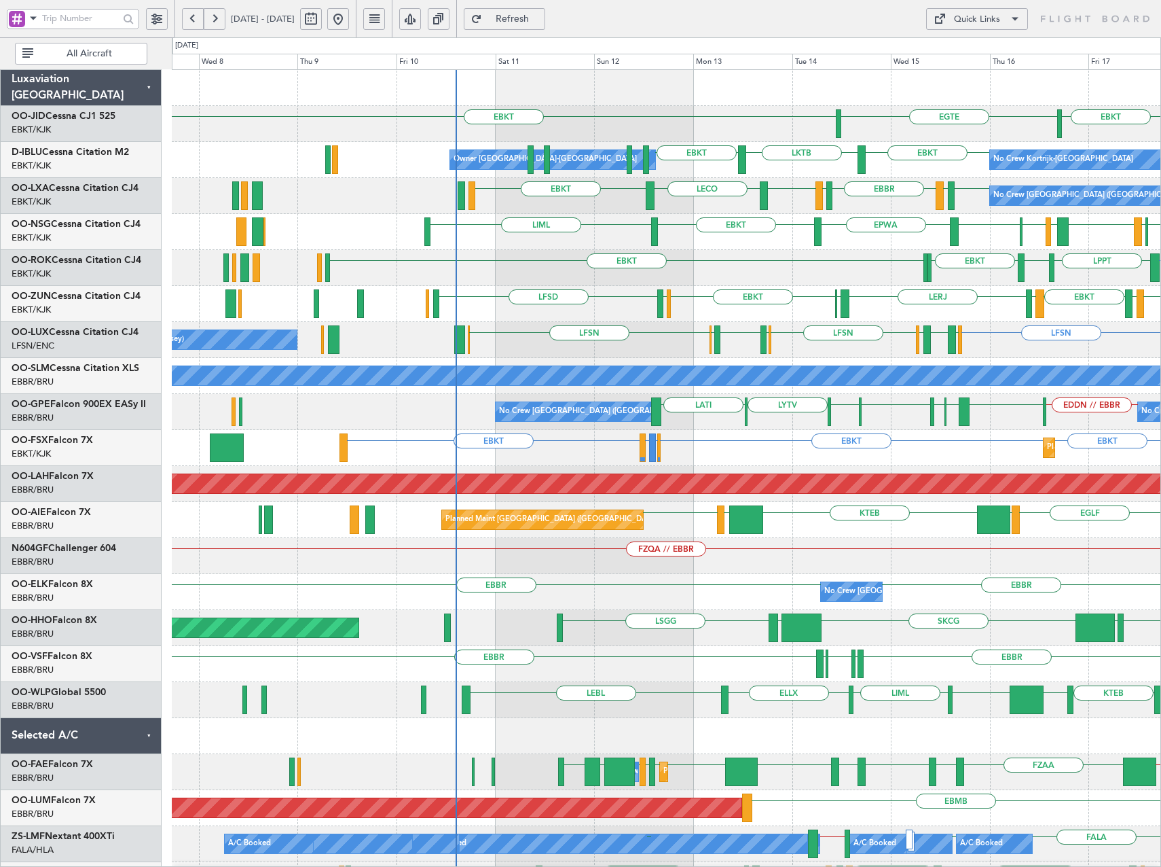
click at [976, 348] on div "EBKT EGTE EBKT EBKT LKTB EBKT No Crew Kortrijk-Wevelgem Owner Kortrijk-Wevelgem…" at bounding box center [666, 574] width 989 height 1008
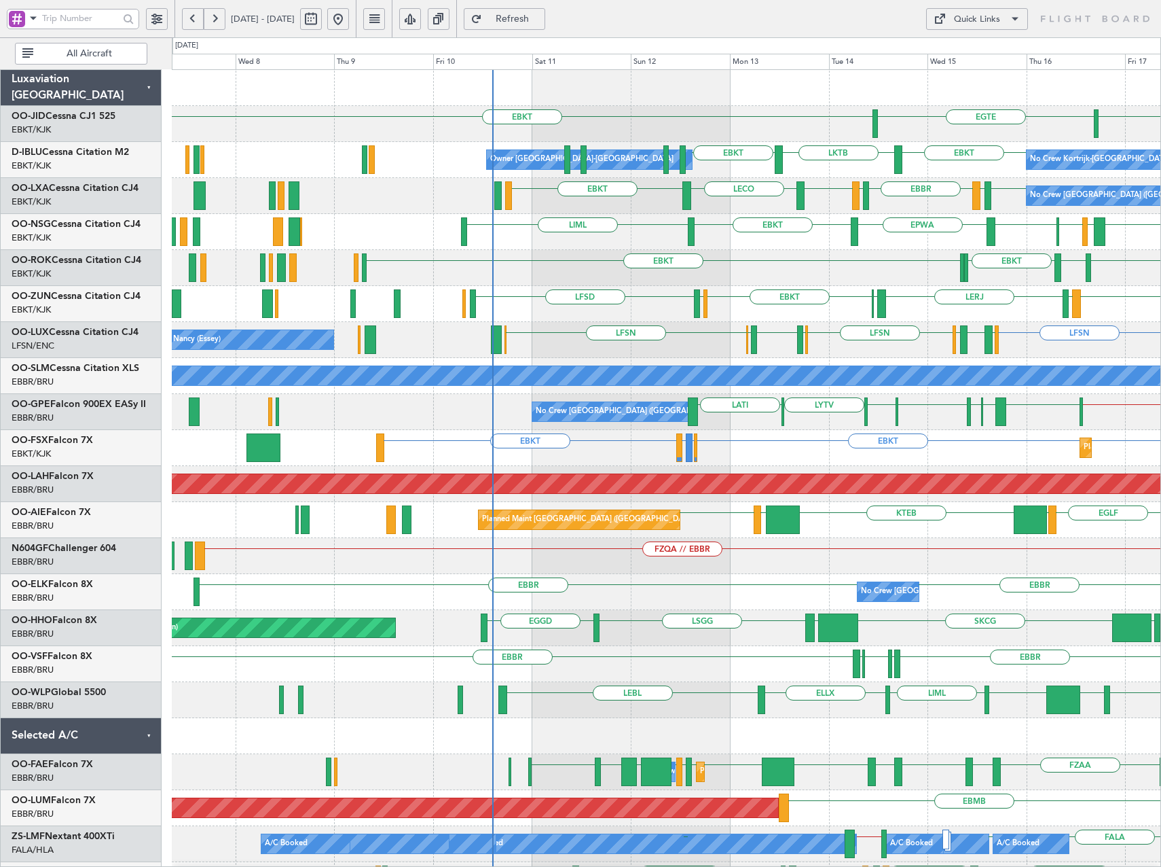
click at [1154, 321] on div "EBKT EGTE EBKT No Crew Kortrijk-Wevelgem Owner Kortrijk-Wevelgem EBKT LKTB EBKT…" at bounding box center [666, 574] width 989 height 1008
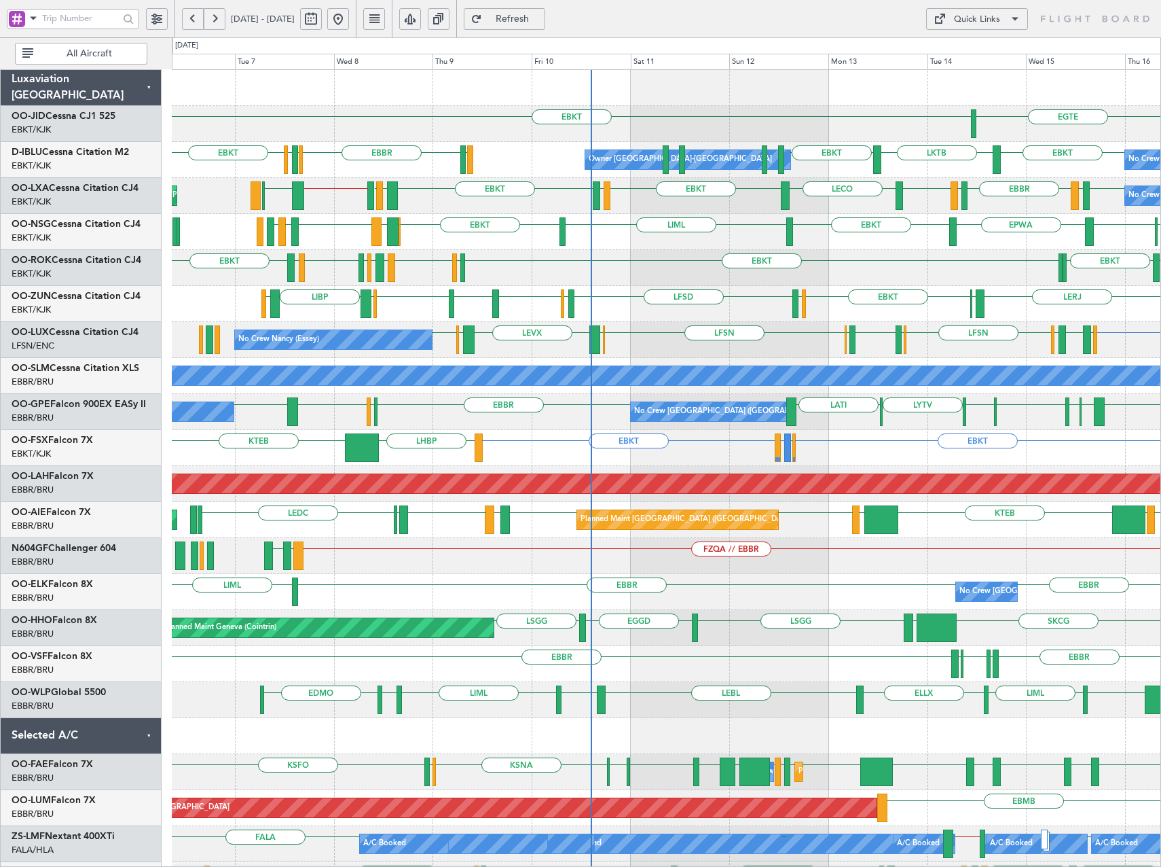
click at [732, 295] on div "EBKT EGTE EBKT Owner Kortrijk-Wevelgem EBKT EBKT LSGS EBBR EGGW EDDK LKTB EBKT …" at bounding box center [666, 574] width 989 height 1008
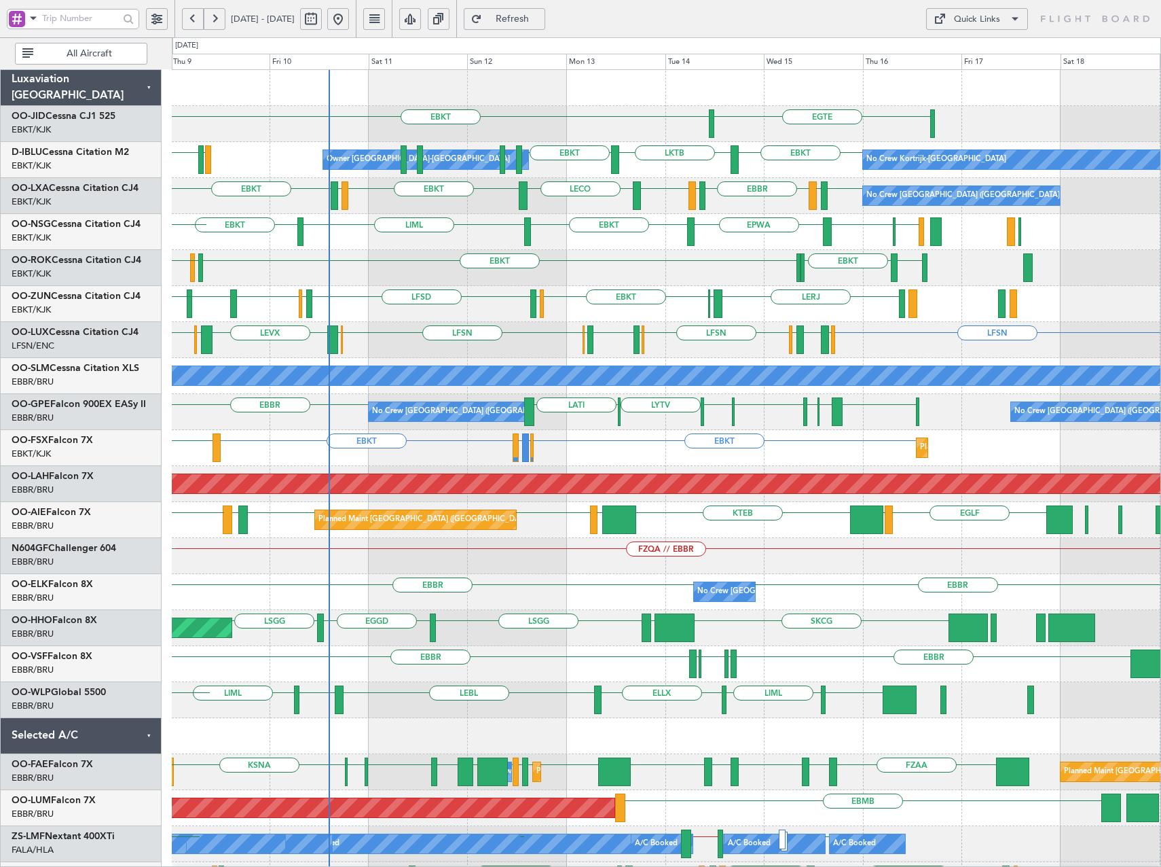
click at [853, 245] on div "EGLC EBKT EPWA EBKT LIML EBKT EBMB LATI EBKT LFMD EBKT LOWK EBKT" at bounding box center [666, 232] width 989 height 36
